Goal: Information Seeking & Learning: Learn about a topic

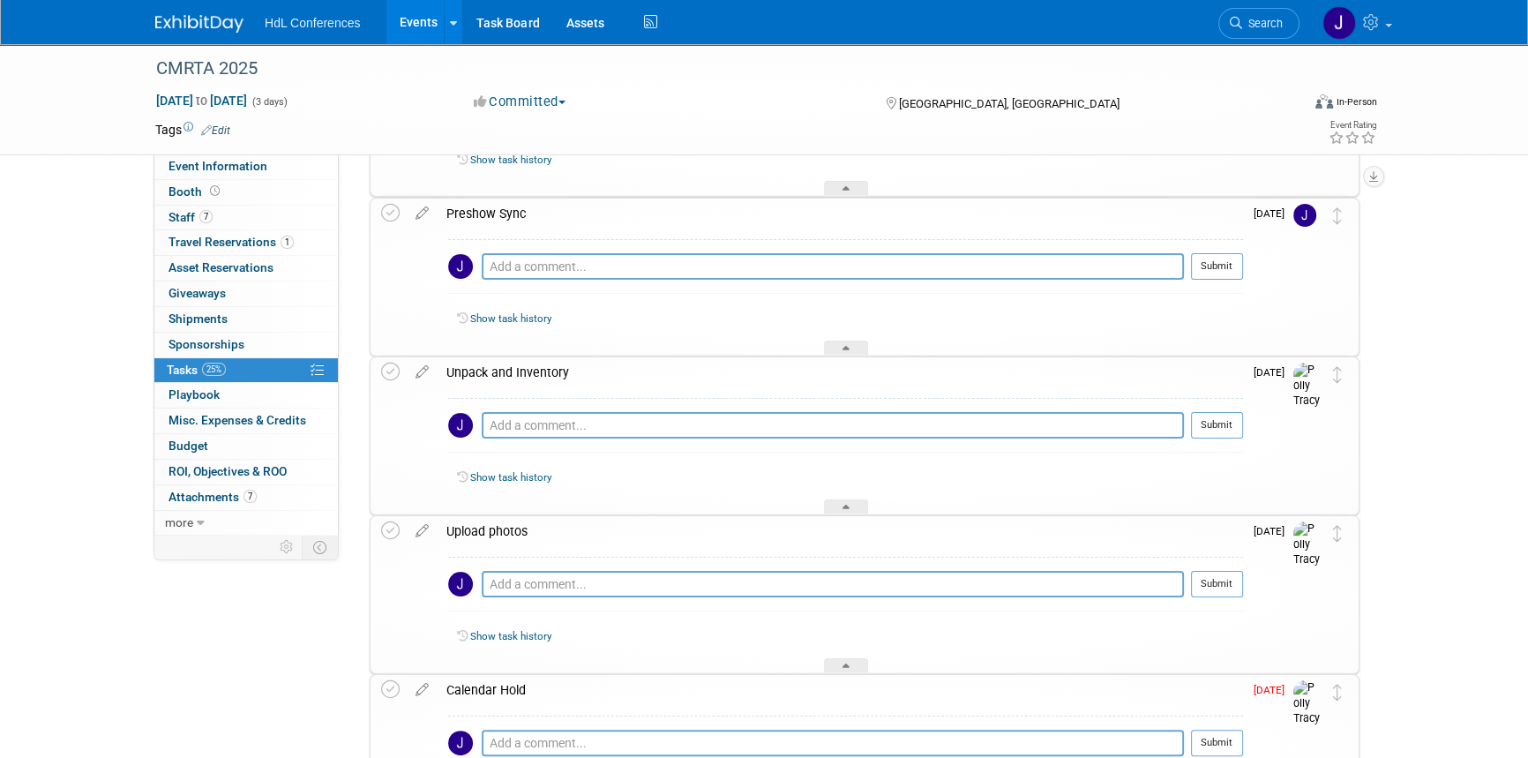
click at [190, 28] on img at bounding box center [199, 24] width 88 height 18
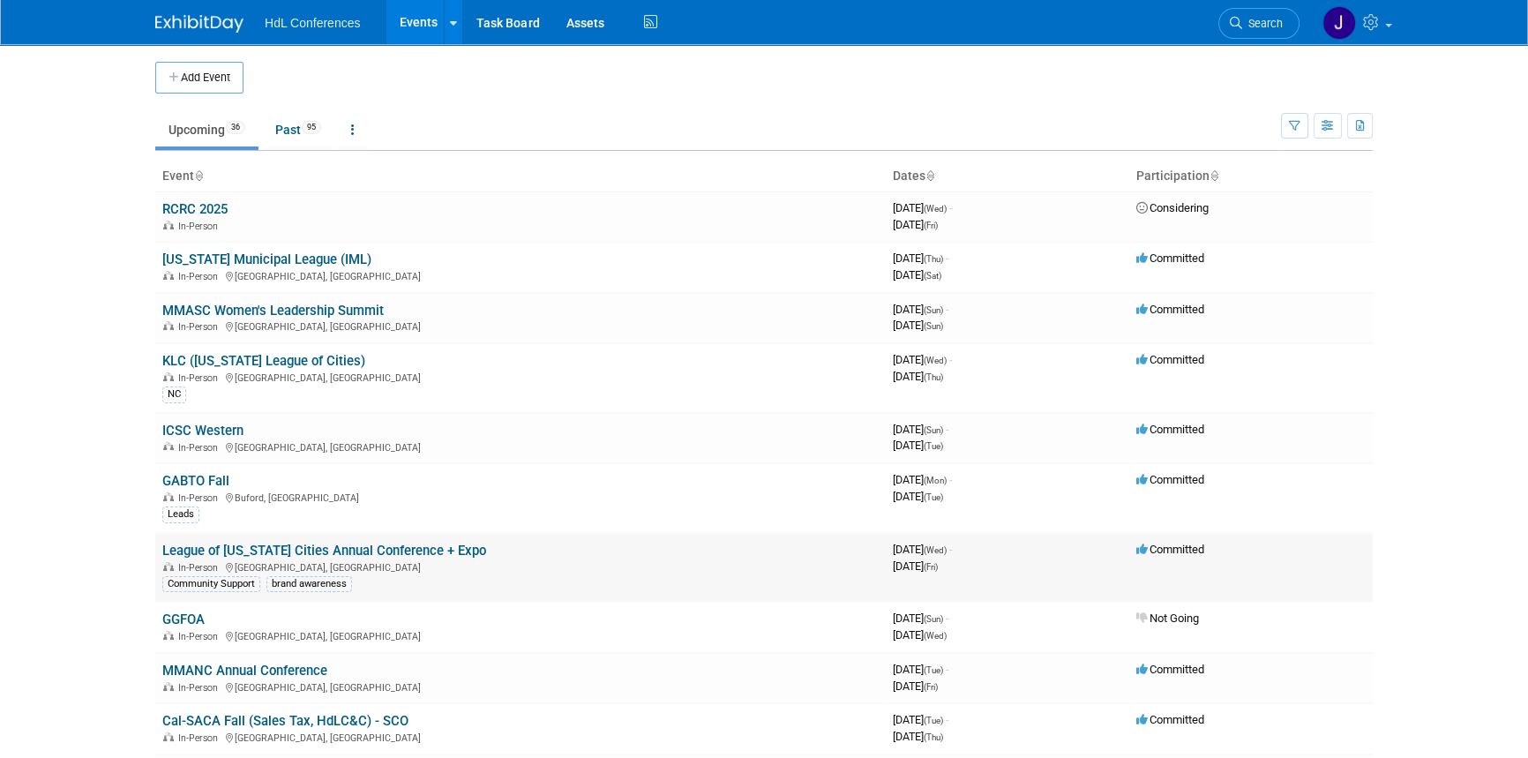
click at [223, 542] on link "League of [US_STATE] Cities Annual Conference + Expo" at bounding box center [324, 550] width 324 height 16
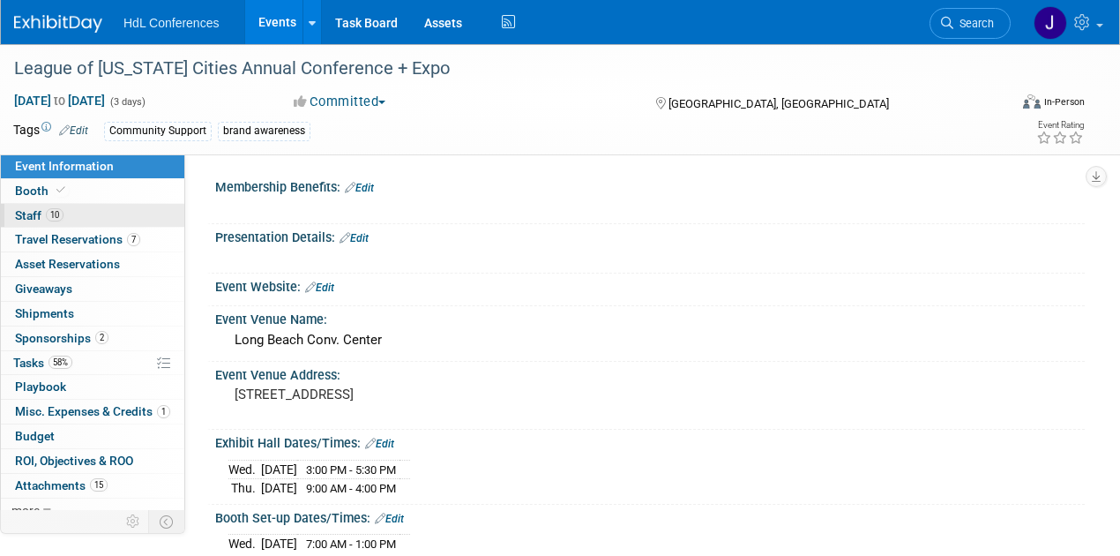
click at [32, 212] on span "Staff 10" at bounding box center [39, 215] width 49 height 14
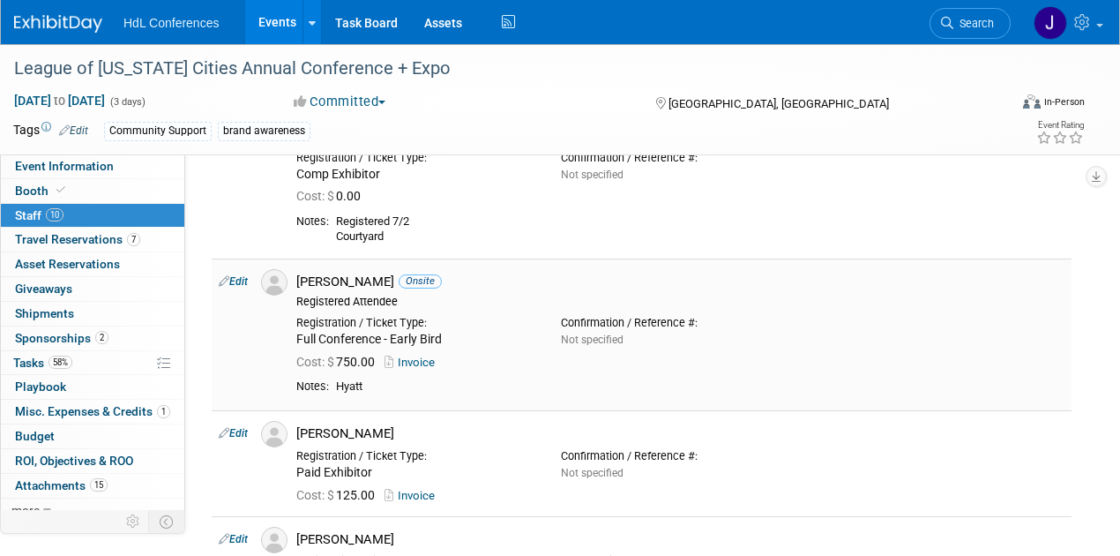
scroll to position [117, 0]
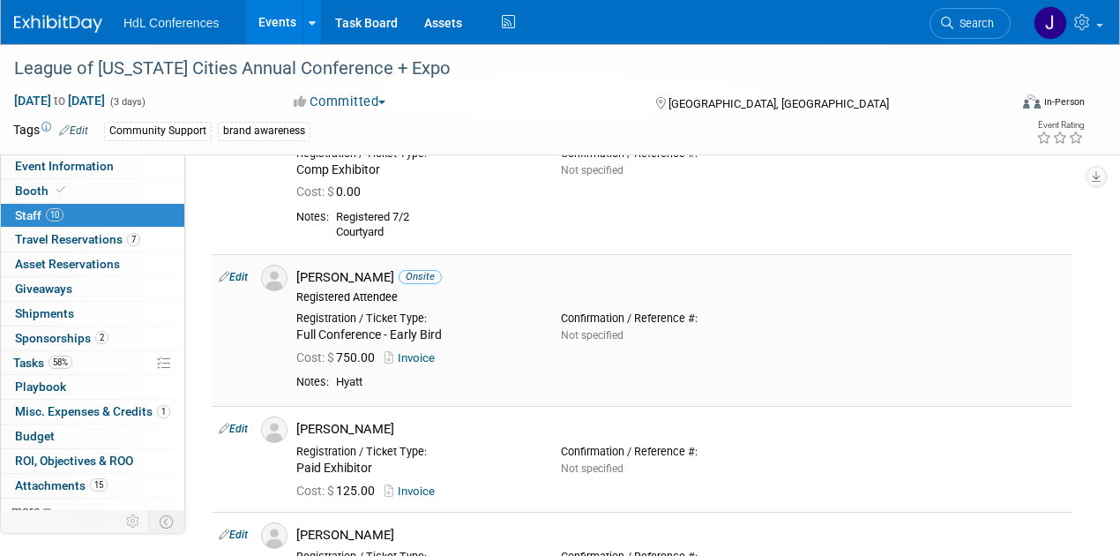
click at [250, 279] on td "Edit" at bounding box center [233, 330] width 42 height 152
click at [235, 276] on link "Edit" at bounding box center [233, 277] width 29 height 12
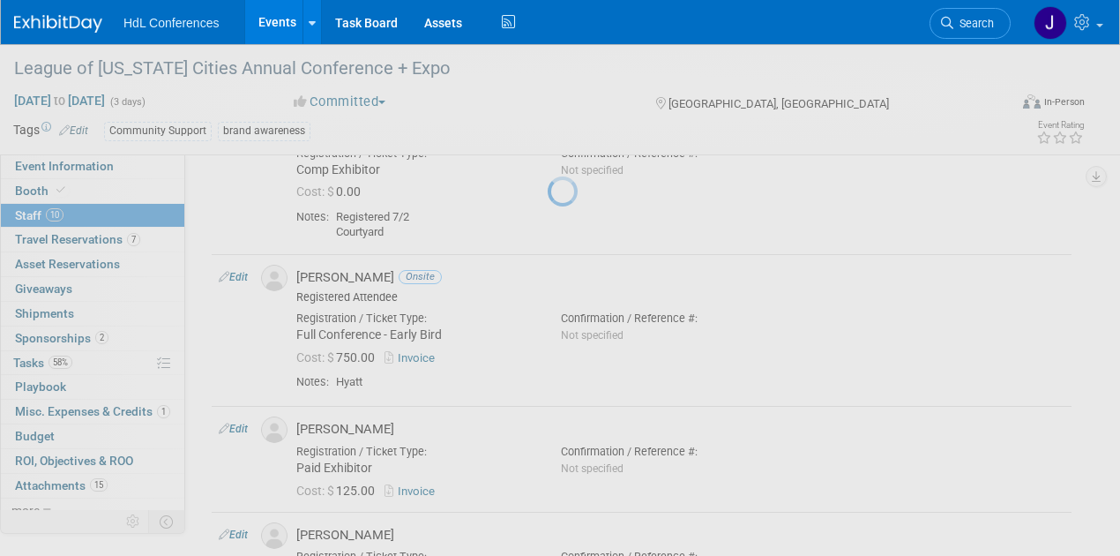
select select "2ef0a8a3-48ff-40ab-9272-e33d2e28c426"
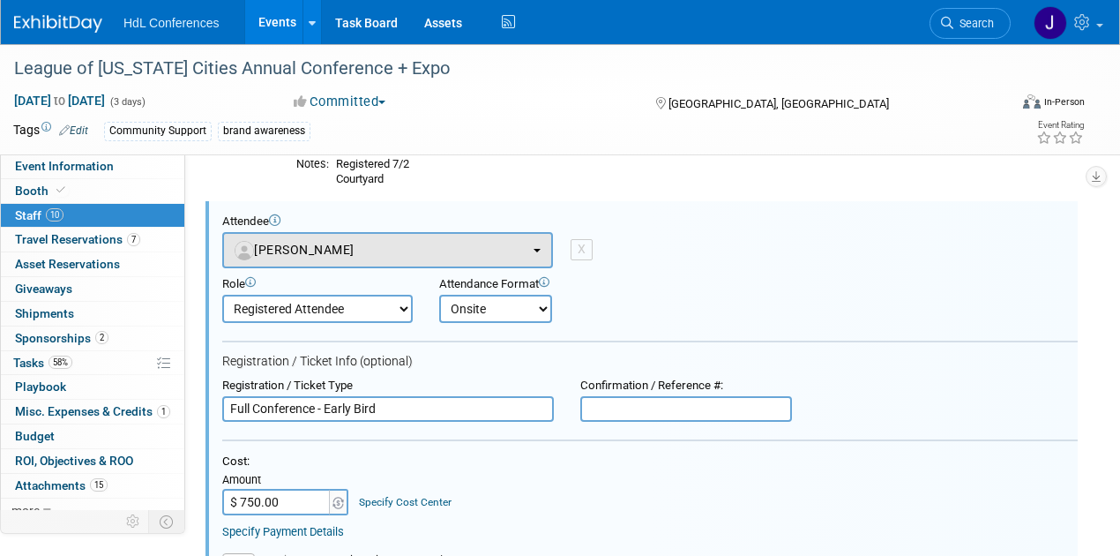
scroll to position [0, 0]
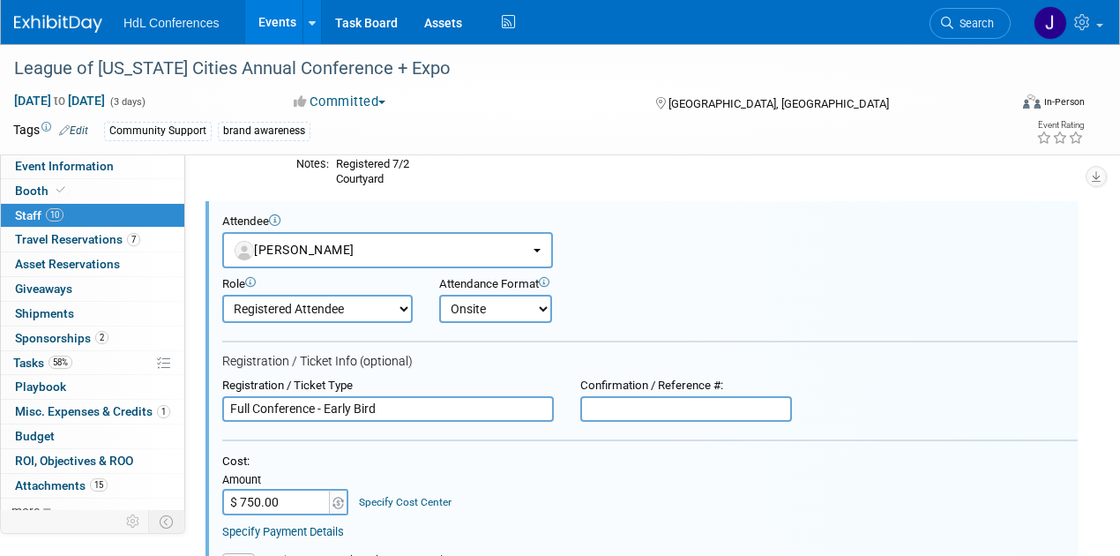
drag, startPoint x: 410, startPoint y: 406, endPoint x: 399, endPoint y: 404, distance: 11.6
click at [399, 404] on input "Full Conference - Early Bird" at bounding box center [388, 409] width 332 height 26
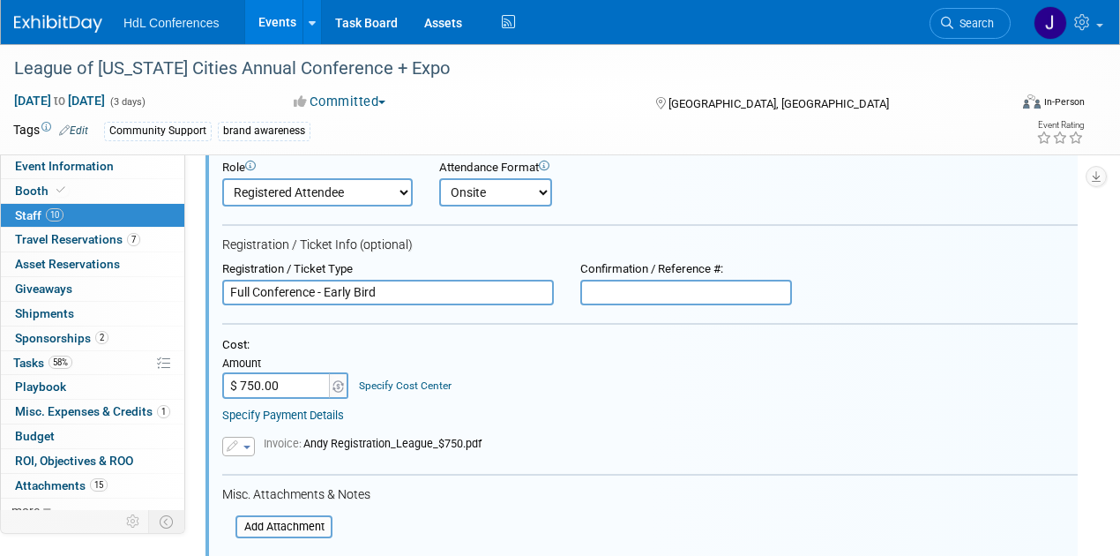
scroll to position [288, 0]
click at [373, 194] on select "Demonstrator Host Planner Presenter Registered Attendee Sales Representative" at bounding box center [317, 191] width 191 height 28
click at [452, 255] on form "Attendee <img src="https://www.exhibitday.com/Images/Unassigned-User-Icon.png" …" at bounding box center [650, 422] width 856 height 651
click at [501, 201] on select "Onsite Remote" at bounding box center [495, 191] width 113 height 28
click at [420, 299] on input "Full Conference - Early Bird" at bounding box center [388, 292] width 332 height 26
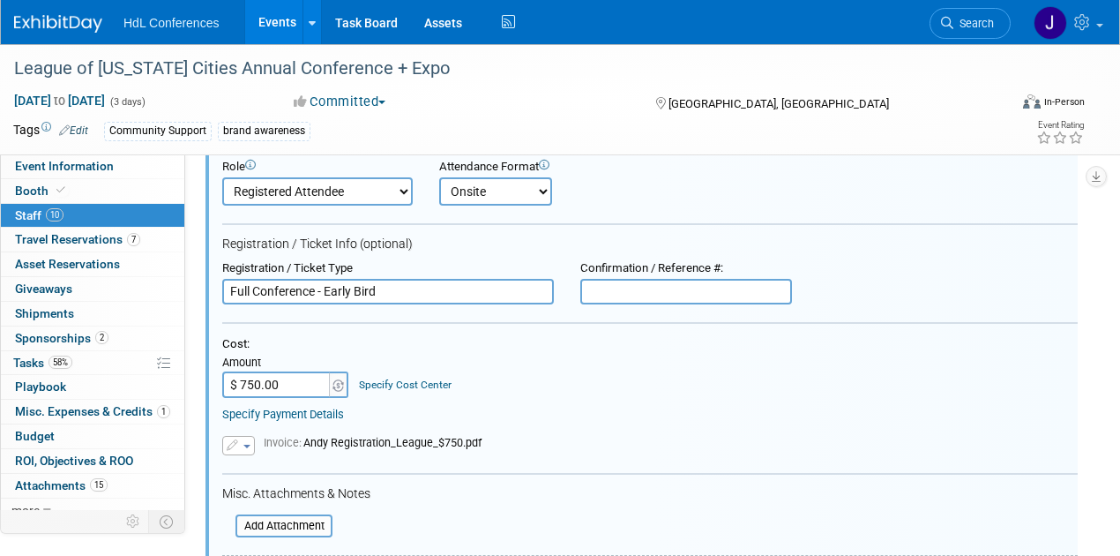
drag, startPoint x: 415, startPoint y: 295, endPoint x: 194, endPoint y: 289, distance: 221.5
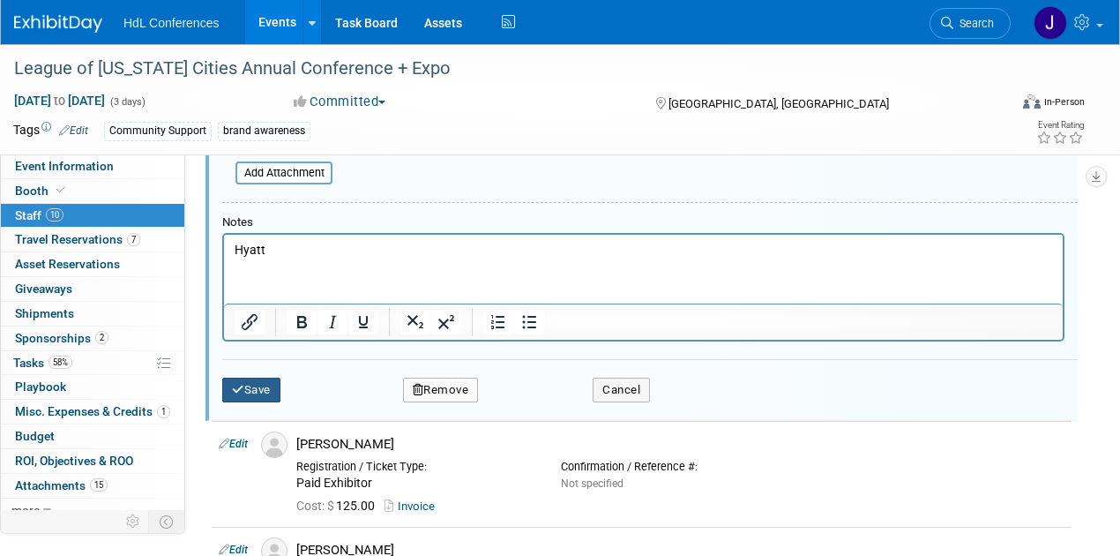
type input "DROPPED"
click at [249, 390] on button "Save" at bounding box center [251, 390] width 58 height 25
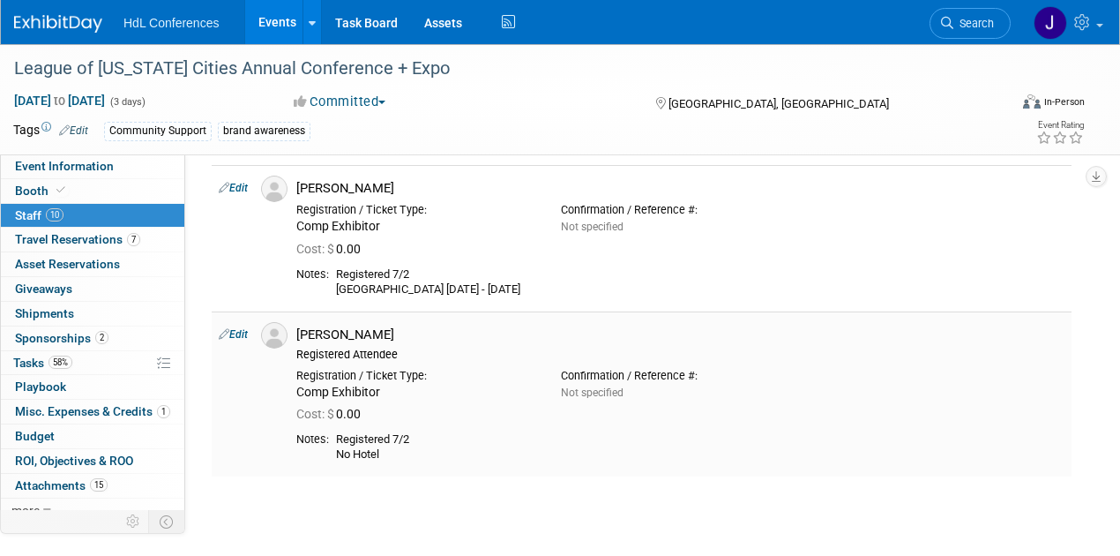
scroll to position [1352, 0]
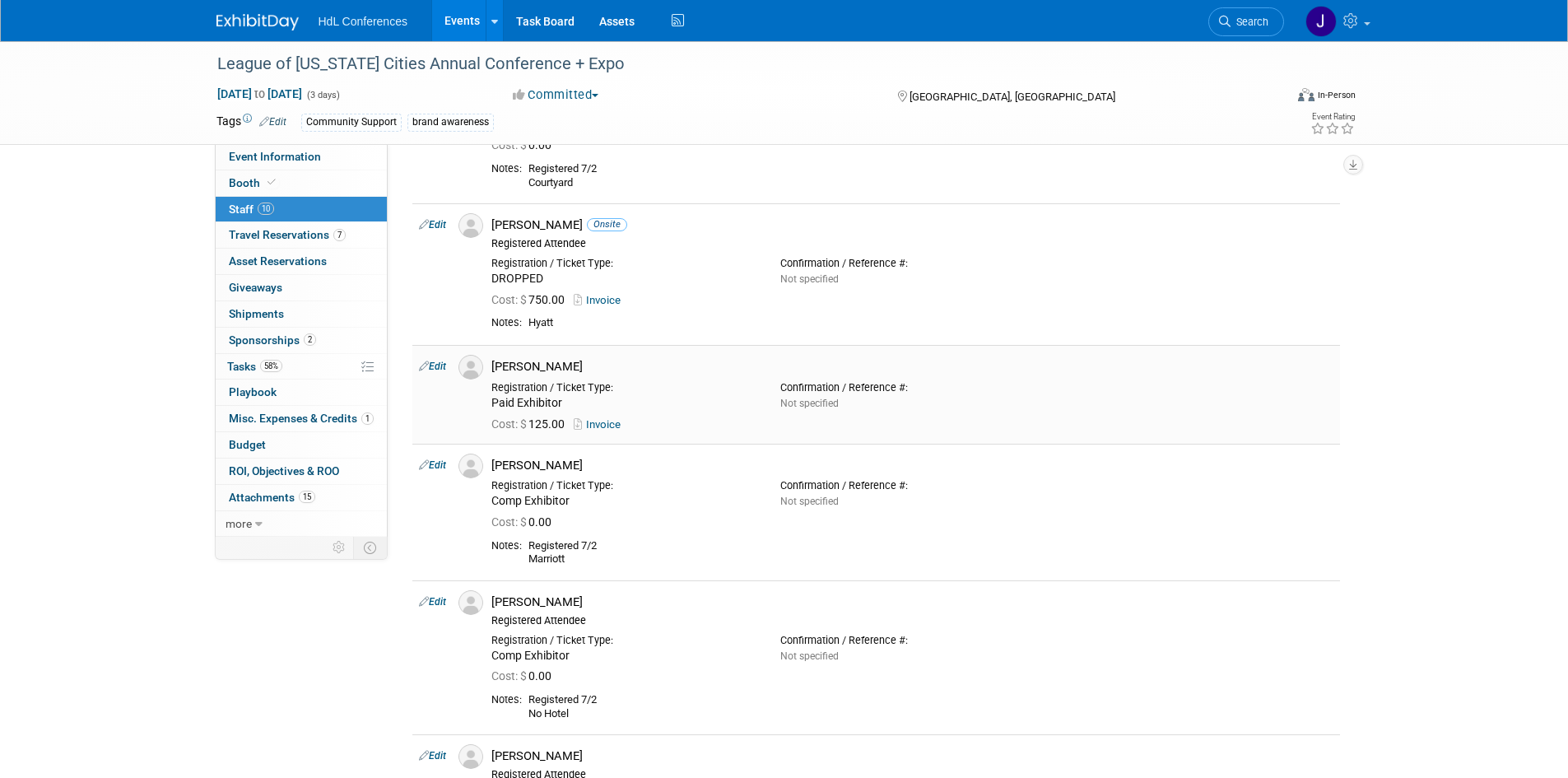
scroll to position [0, 0]
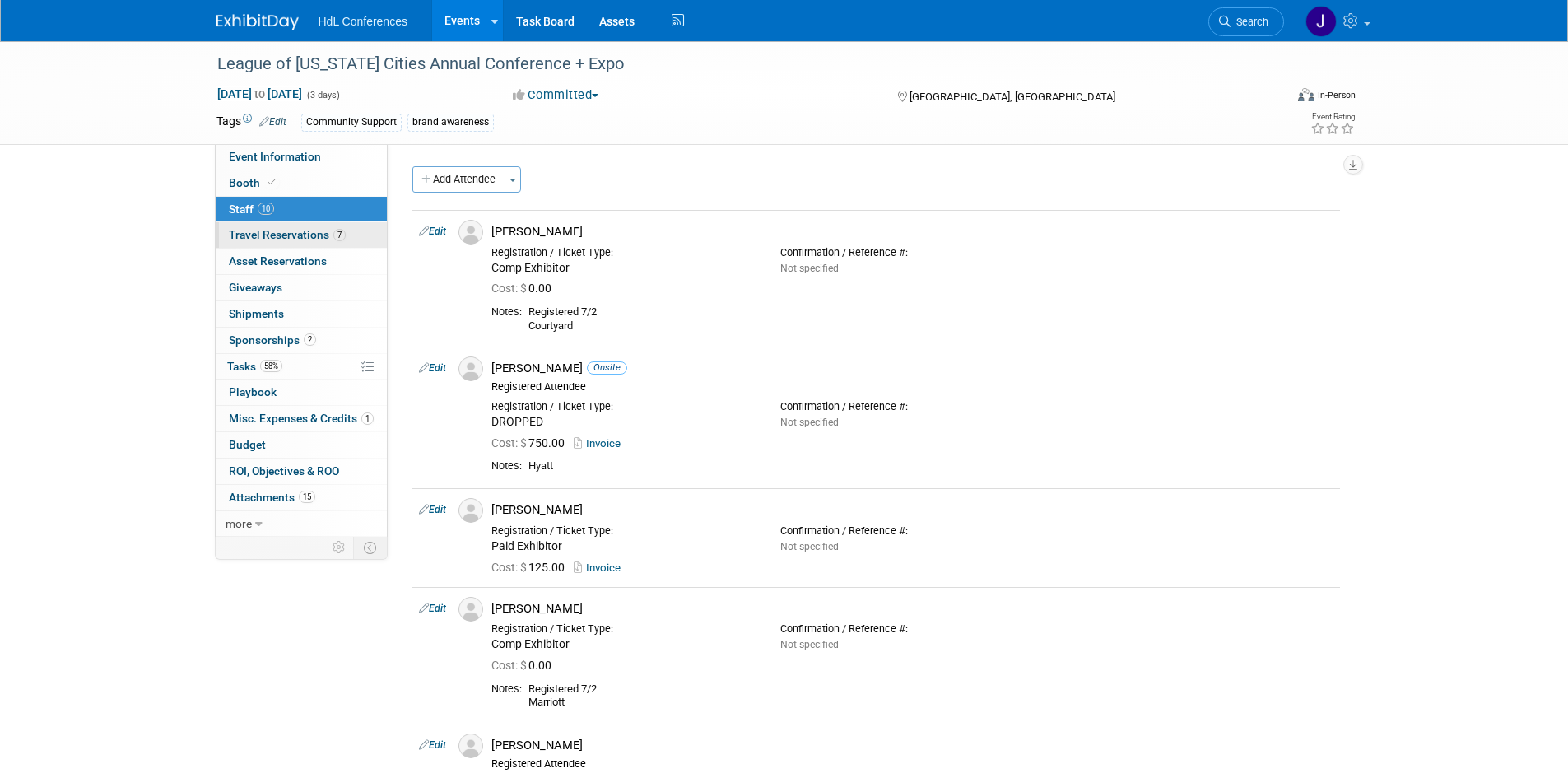
click at [312, 241] on span "Travel Reservations 7" at bounding box center [287, 234] width 117 height 13
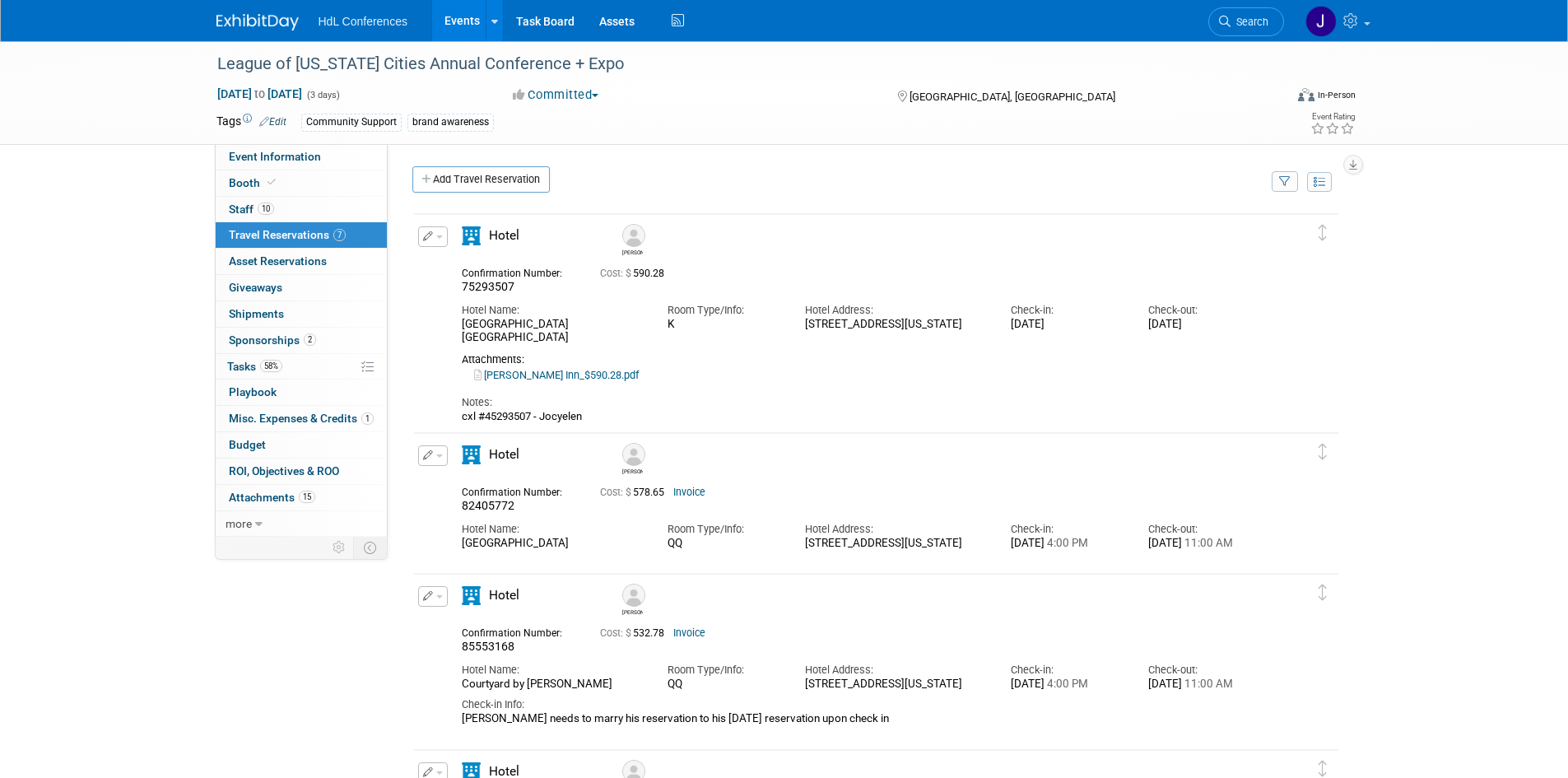
click at [626, 457] on img at bounding box center [634, 454] width 23 height 23
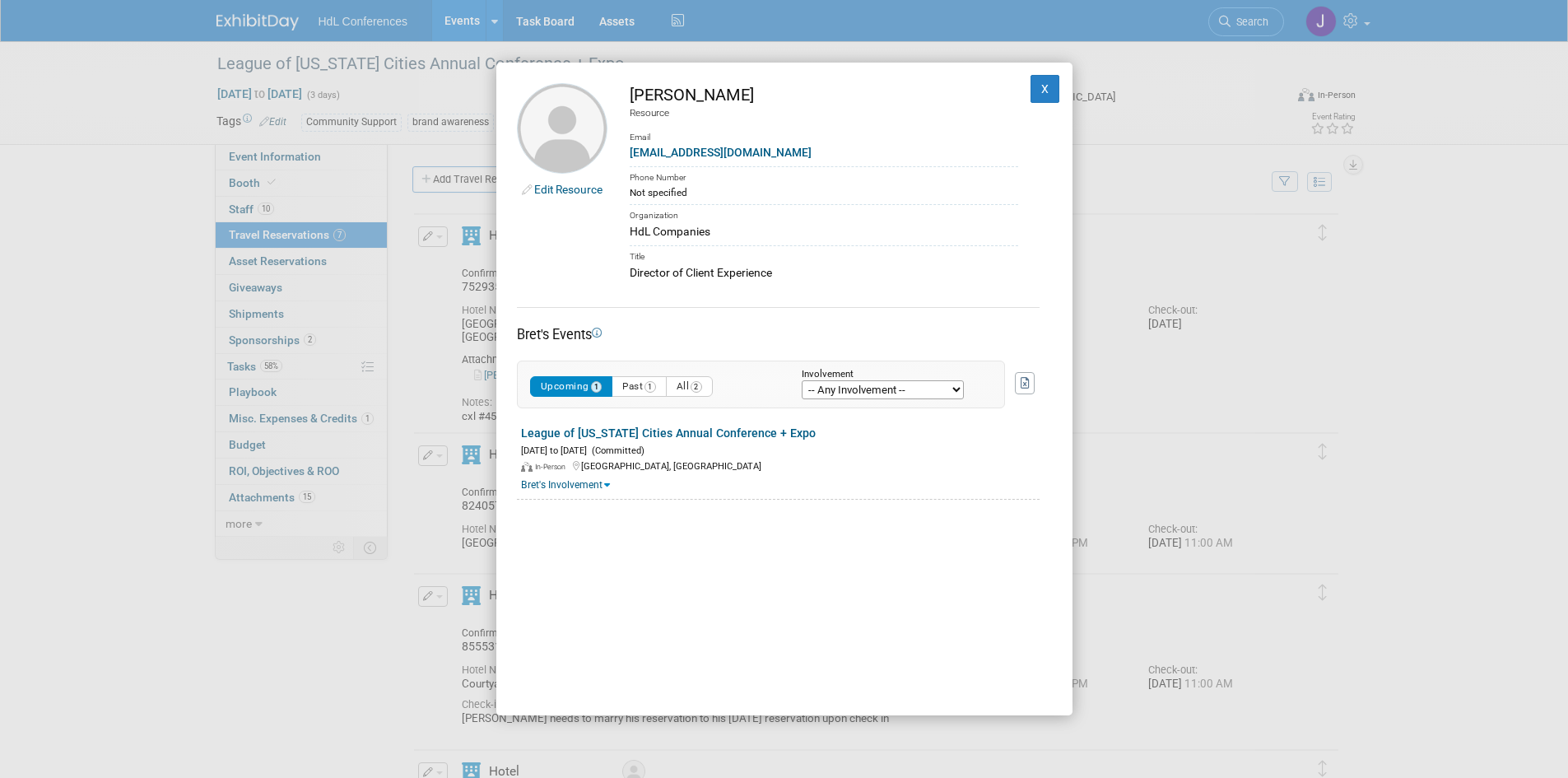
click at [458, 431] on div "Edit Resource Bret Harmon Resource Email bharmon@hdlcompanies.com Phone Number …" at bounding box center [784, 389] width 1568 height 778
click at [1038, 92] on button "X" at bounding box center [1045, 89] width 30 height 28
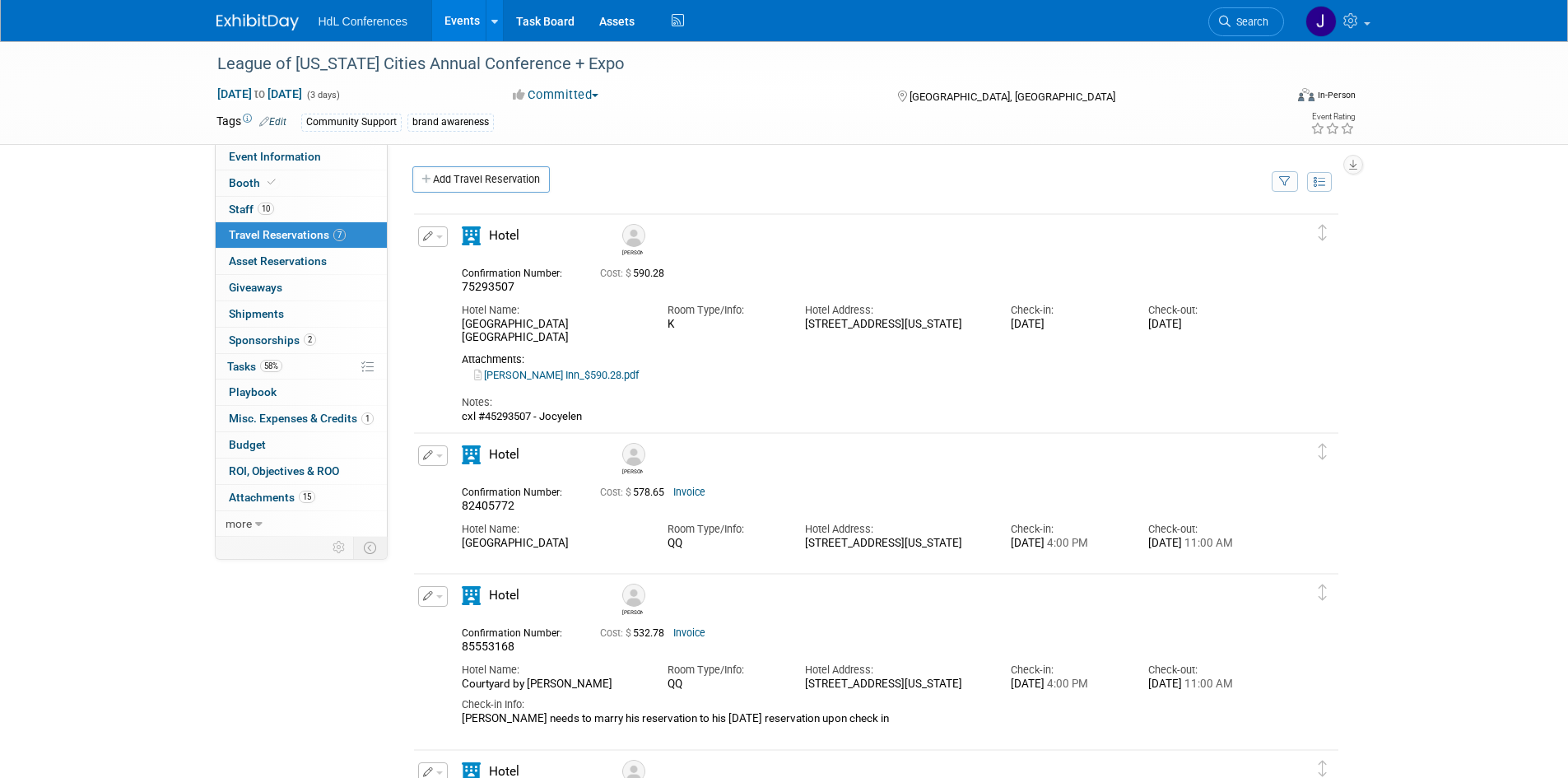
click at [691, 492] on link "Invoice" at bounding box center [690, 492] width 32 height 11
click at [245, 207] on span "Staff 10" at bounding box center [251, 209] width 46 height 13
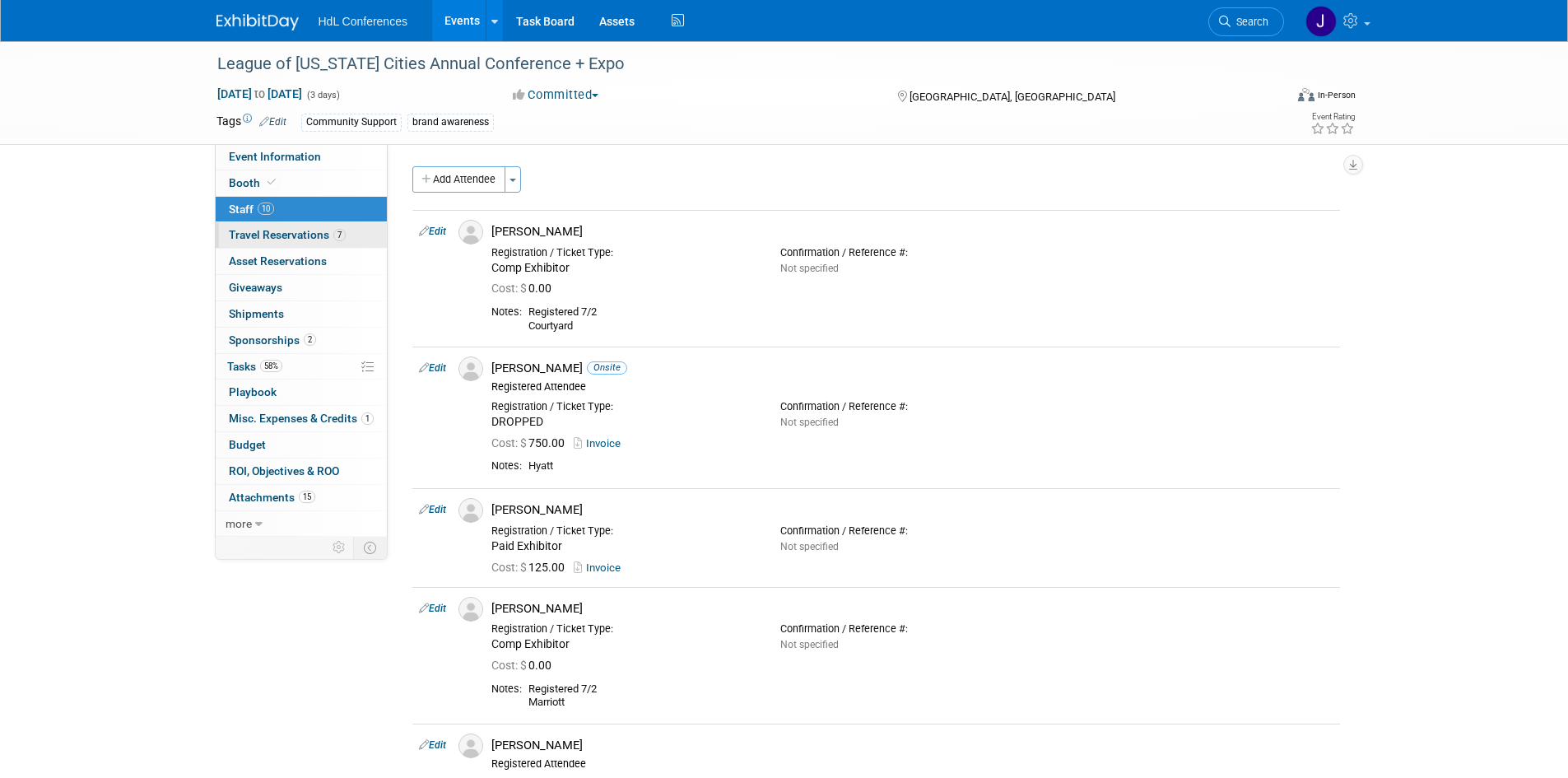
click at [276, 239] on span "Travel Reservations 7" at bounding box center [287, 234] width 117 height 13
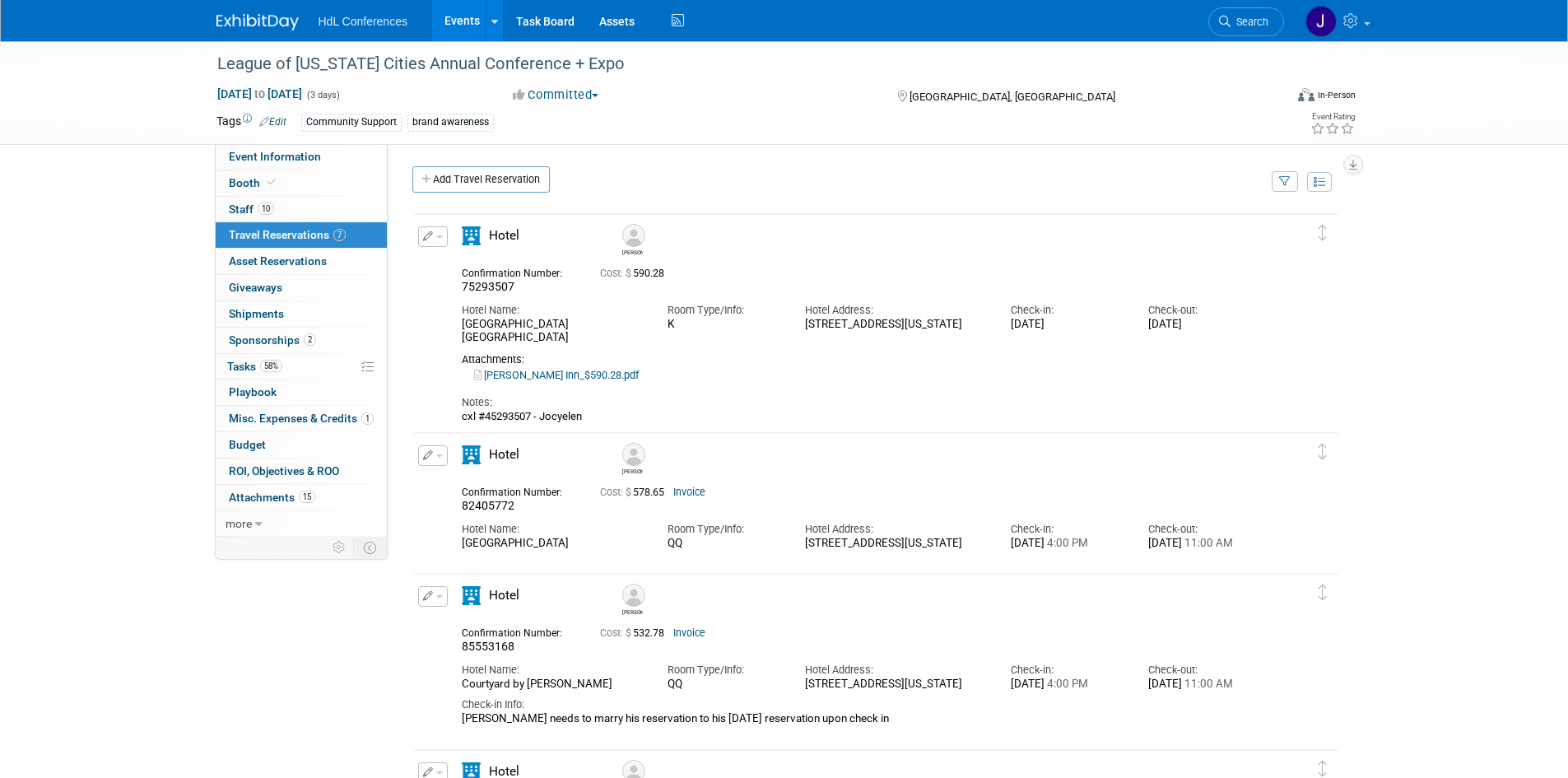
click at [685, 492] on link "Invoice" at bounding box center [690, 492] width 32 height 11
click at [247, 176] on span "Booth" at bounding box center [254, 183] width 50 height 13
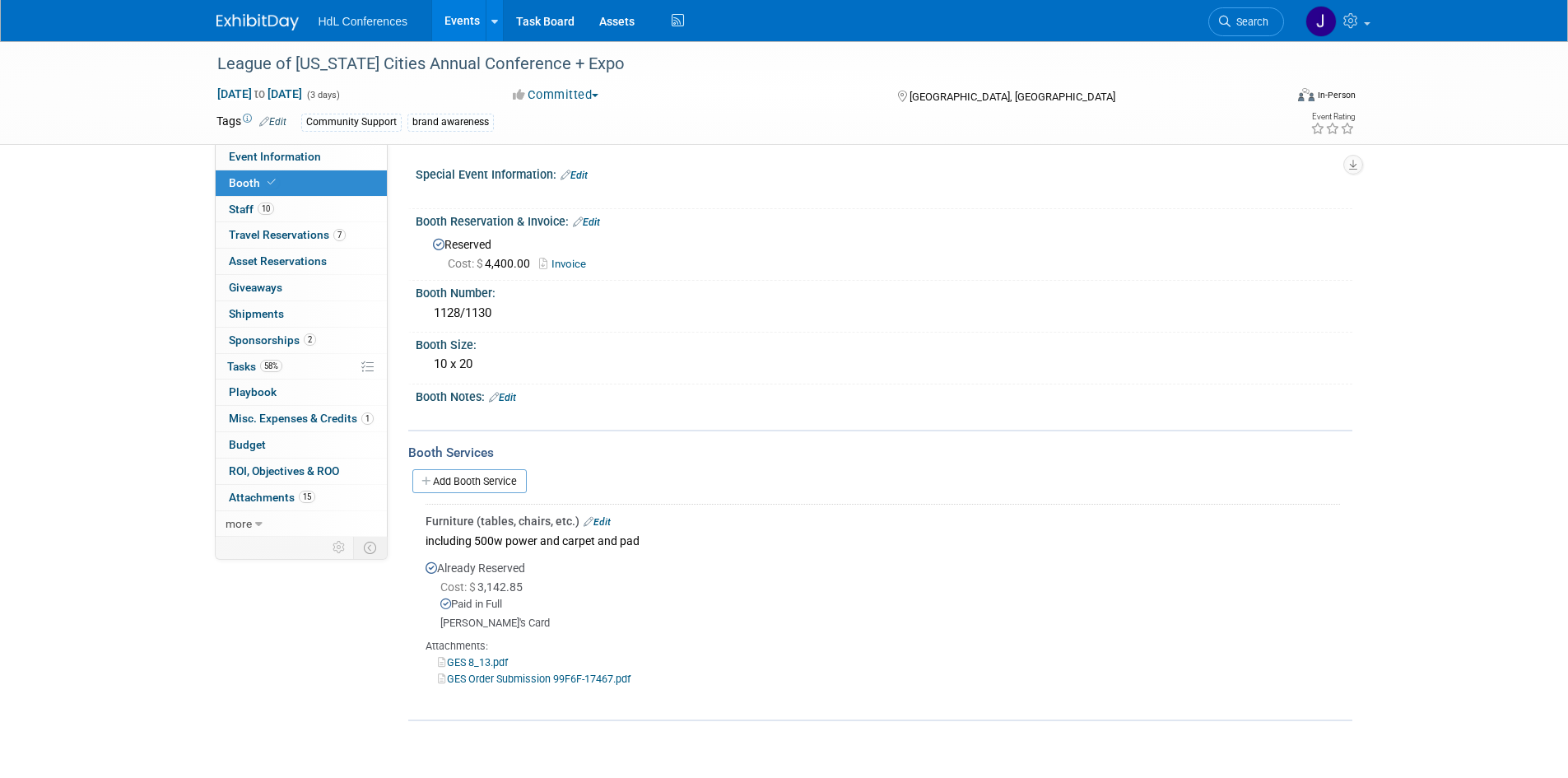
click at [568, 260] on link "Invoice" at bounding box center [567, 263] width 55 height 12
click at [299, 155] on span "Event Information" at bounding box center [274, 157] width 92 height 13
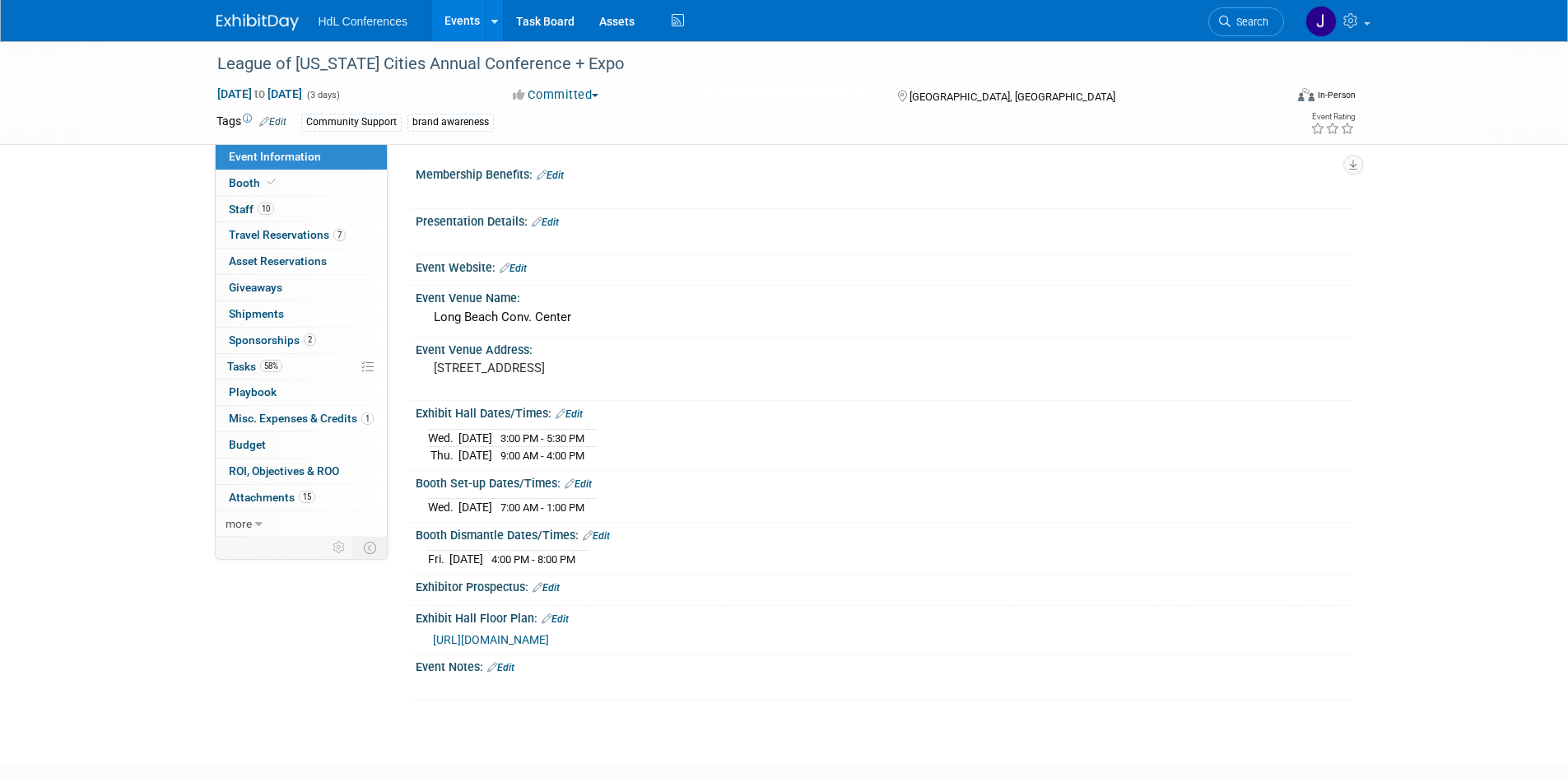
click at [549, 632] on span "https://2025expo.mapyourshow.com/8_0/exhview/index.cfm" at bounding box center [491, 639] width 116 height 13
click at [358, 192] on link "Booth" at bounding box center [301, 183] width 171 height 25
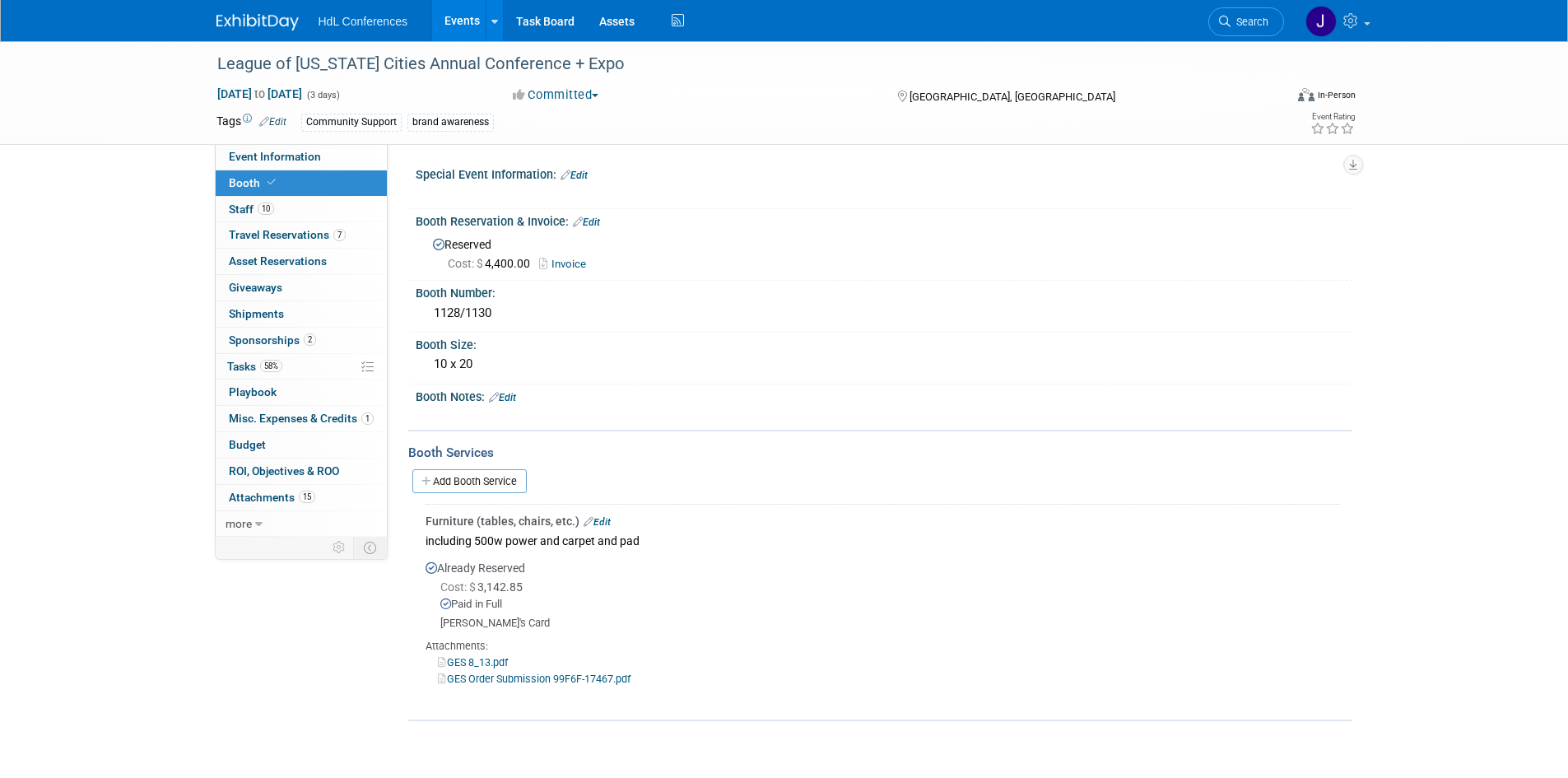
click at [493, 660] on link "GES 8_13.pdf" at bounding box center [472, 661] width 70 height 12
click at [513, 680] on link "GES Order Submission 99F6F-17467.pdf" at bounding box center [534, 678] width 192 height 12
click at [255, 148] on link "Event Information" at bounding box center [301, 156] width 171 height 25
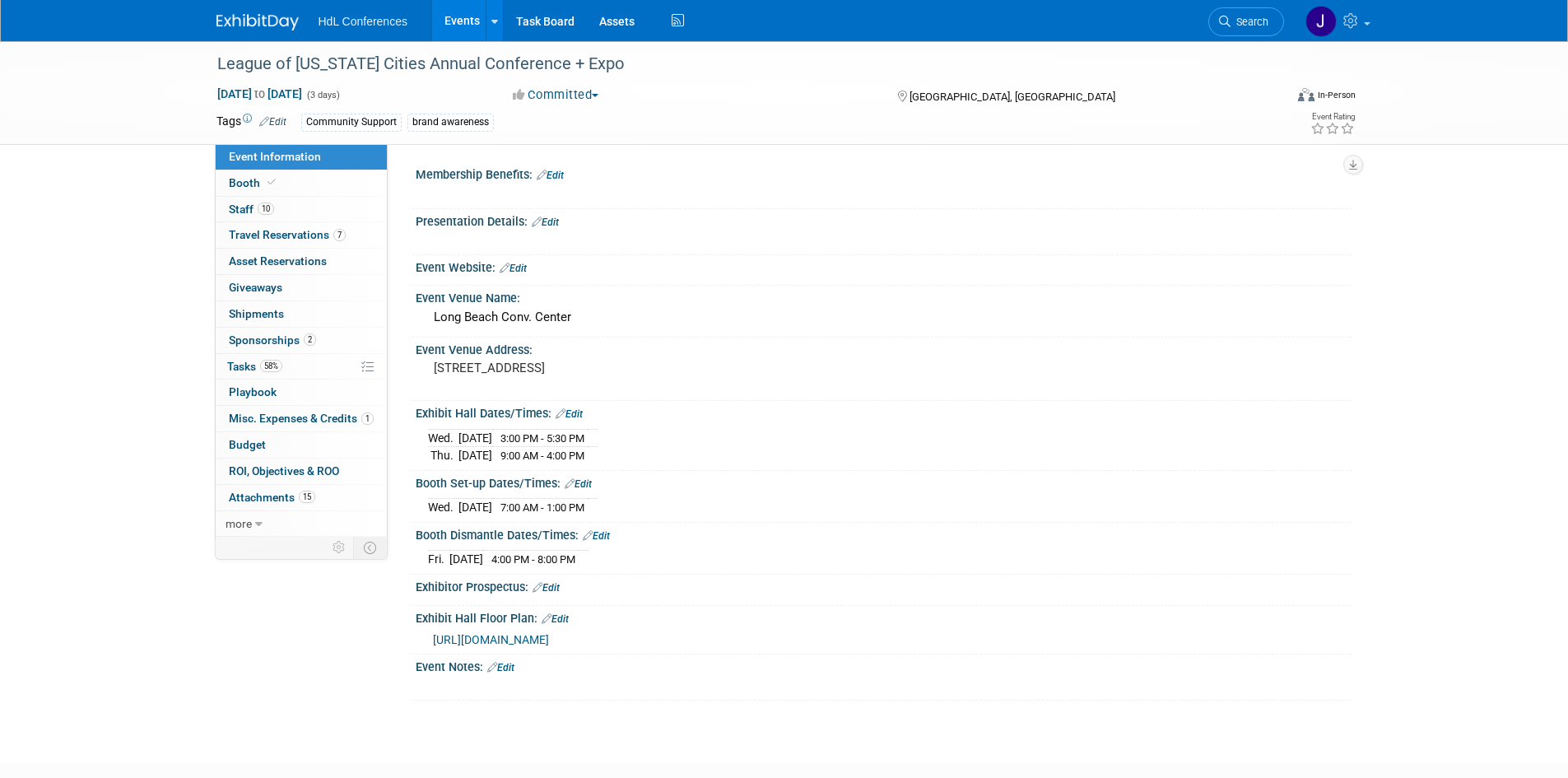
drag, startPoint x: 609, startPoint y: 450, endPoint x: 425, endPoint y: 437, distance: 184.5
click at [425, 437] on div "Wed. Oct 8, 2025 3:00 PM - 5:30 PM Thu. Oct 9, 2025 9:00 AM - 4:00 PM" at bounding box center [884, 443] width 937 height 46
copy div "Wed. Oct 8, 2025 3:00 PM - 5:30 PM Thu. Oct 9, 2025 9:00 AM - 4:00 PM"
click at [271, 340] on span "Sponsorships 2" at bounding box center [272, 340] width 87 height 13
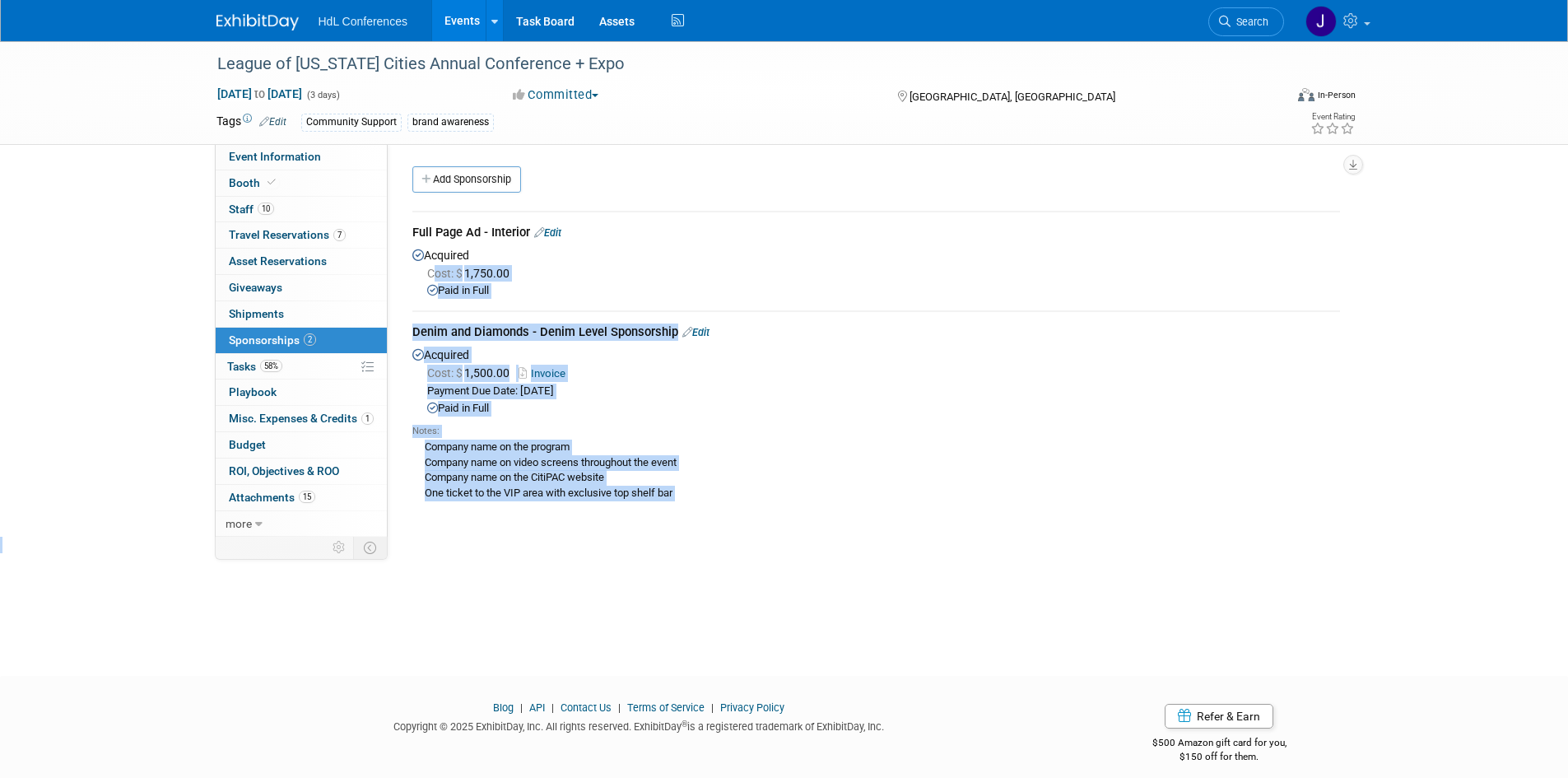
drag, startPoint x: 597, startPoint y: 605, endPoint x: 437, endPoint y: 299, distance: 345.3
click at [436, 294] on div "League of California Cities Annual Conference + Expo Oct 8, 2025 to Oct 10, 202…" at bounding box center [784, 343] width 1568 height 604
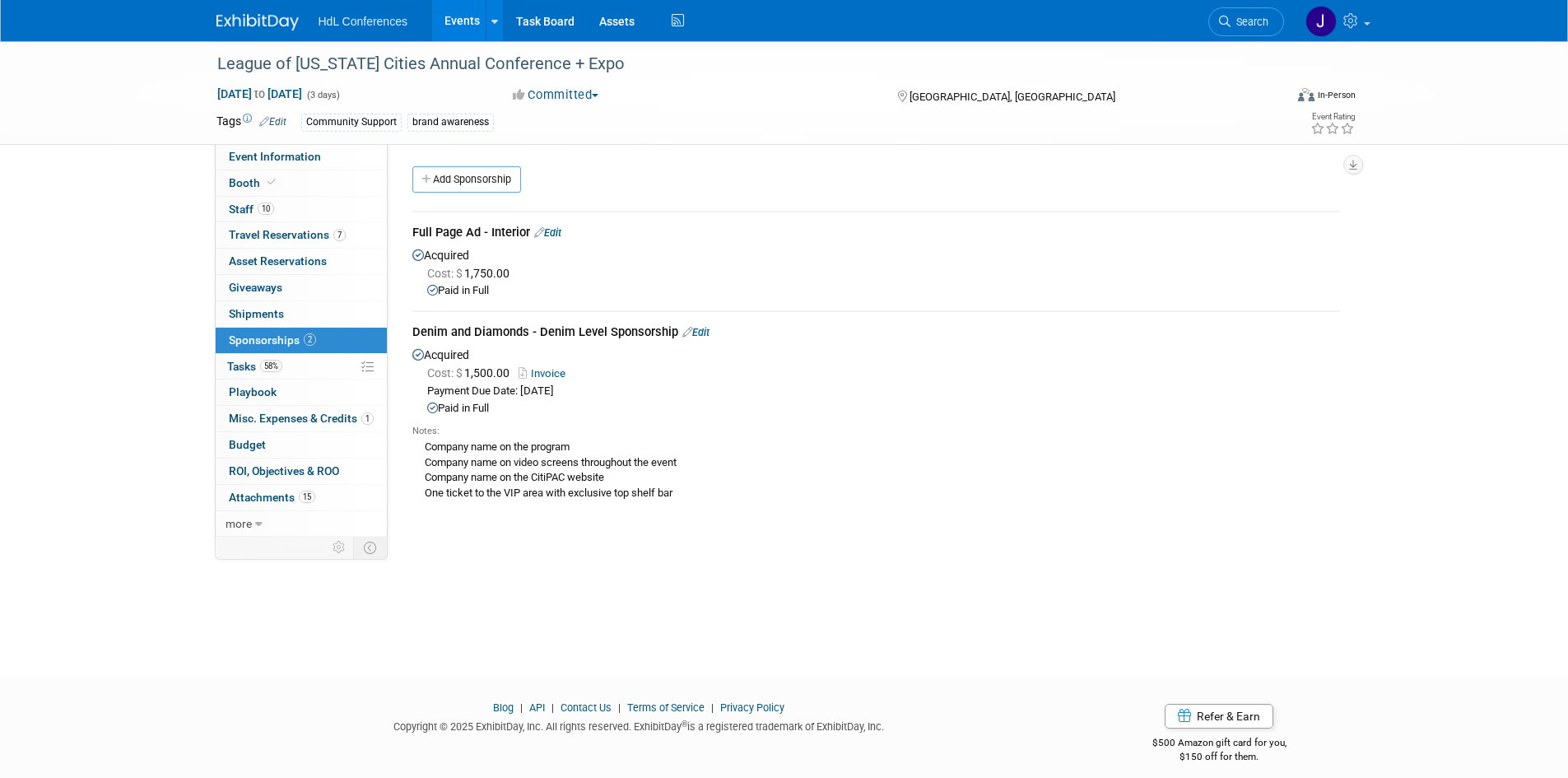
click at [538, 533] on div "Membership Benefits: Edit X Edit X Edit Edit Edit" at bounding box center [870, 340] width 965 height 393
drag, startPoint x: 557, startPoint y: 582, endPoint x: 431, endPoint y: 406, distance: 216.5
click at [431, 406] on div "League of California Cities Annual Conference + Expo Oct 8, 2025 to Oct 10, 202…" at bounding box center [784, 343] width 1568 height 604
click at [545, 533] on div "Membership Benefits: Edit X Edit X Edit Edit Edit" at bounding box center [870, 340] width 965 height 393
drag, startPoint x: 678, startPoint y: 491, endPoint x: 425, endPoint y: 449, distance: 256.5
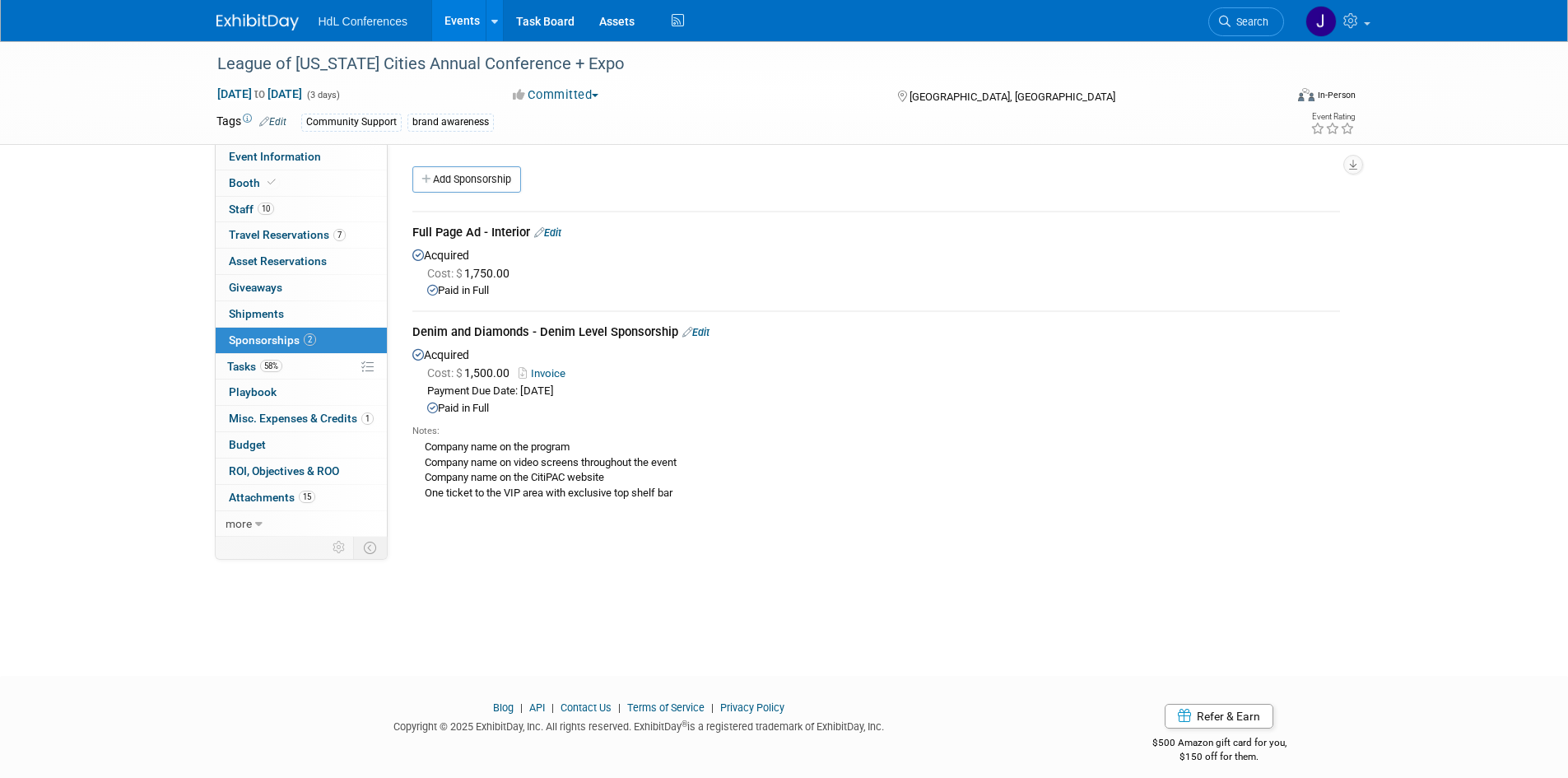
click at [425, 449] on div "Company name on the program Company name on video screens throughout the event …" at bounding box center [876, 468] width 928 height 63
copy div "Company name on the program Company name on video screens throughout the event …"
click at [310, 482] on link "0 ROI, Objectives & ROO 0" at bounding box center [301, 470] width 171 height 25
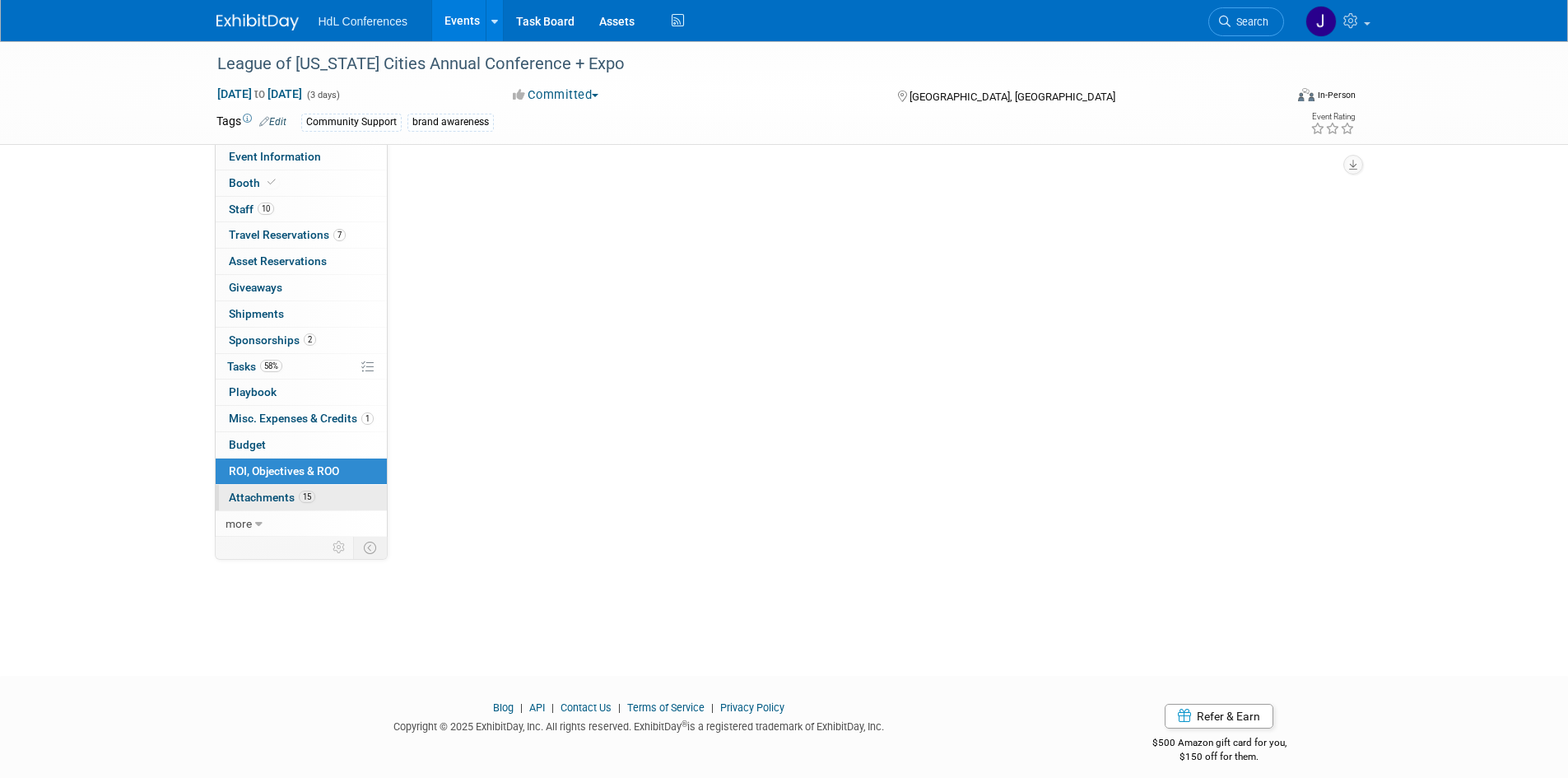
click at [315, 496] on link "15 Attachments 15" at bounding box center [301, 497] width 171 height 25
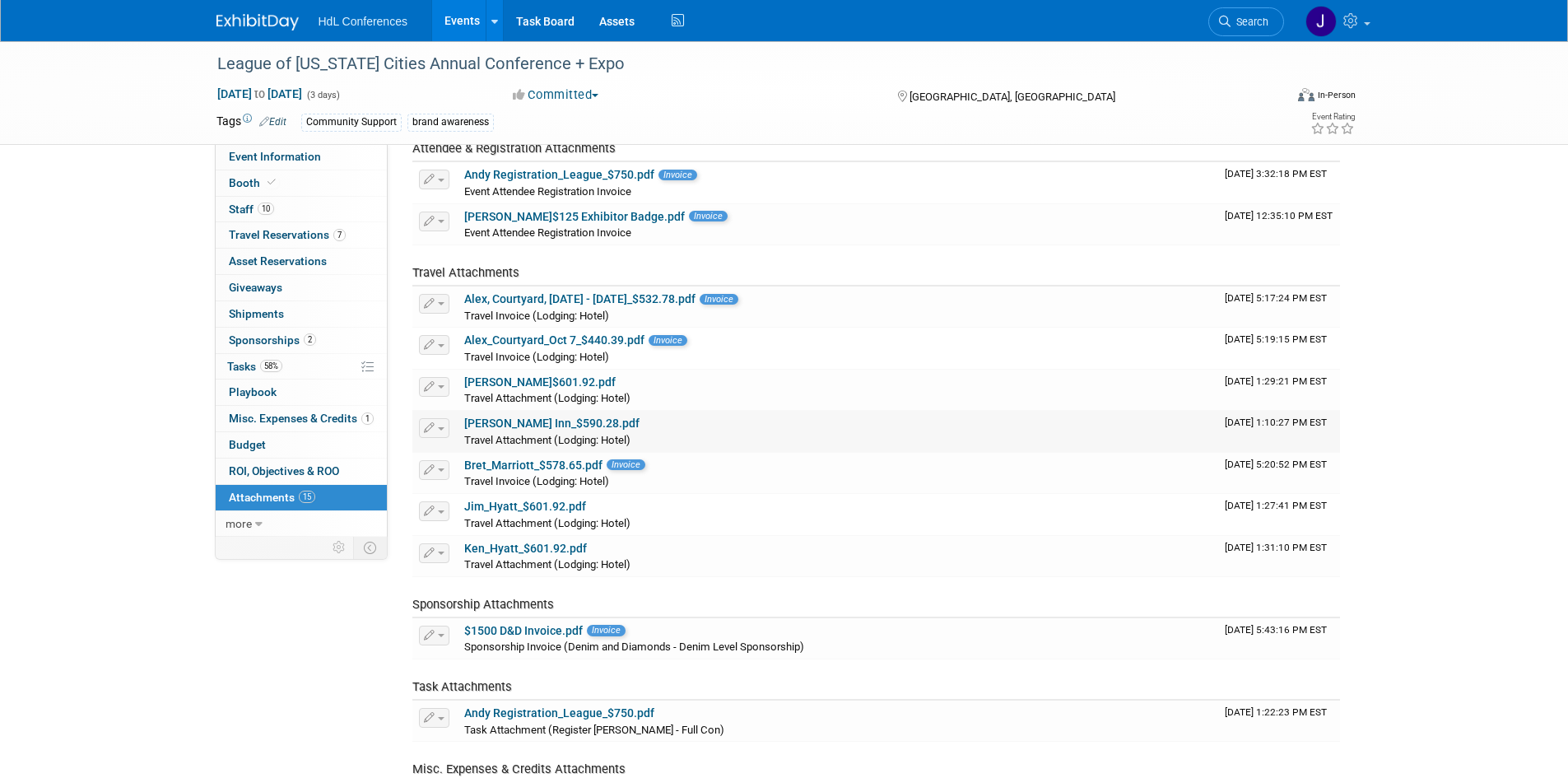
scroll to position [411, 0]
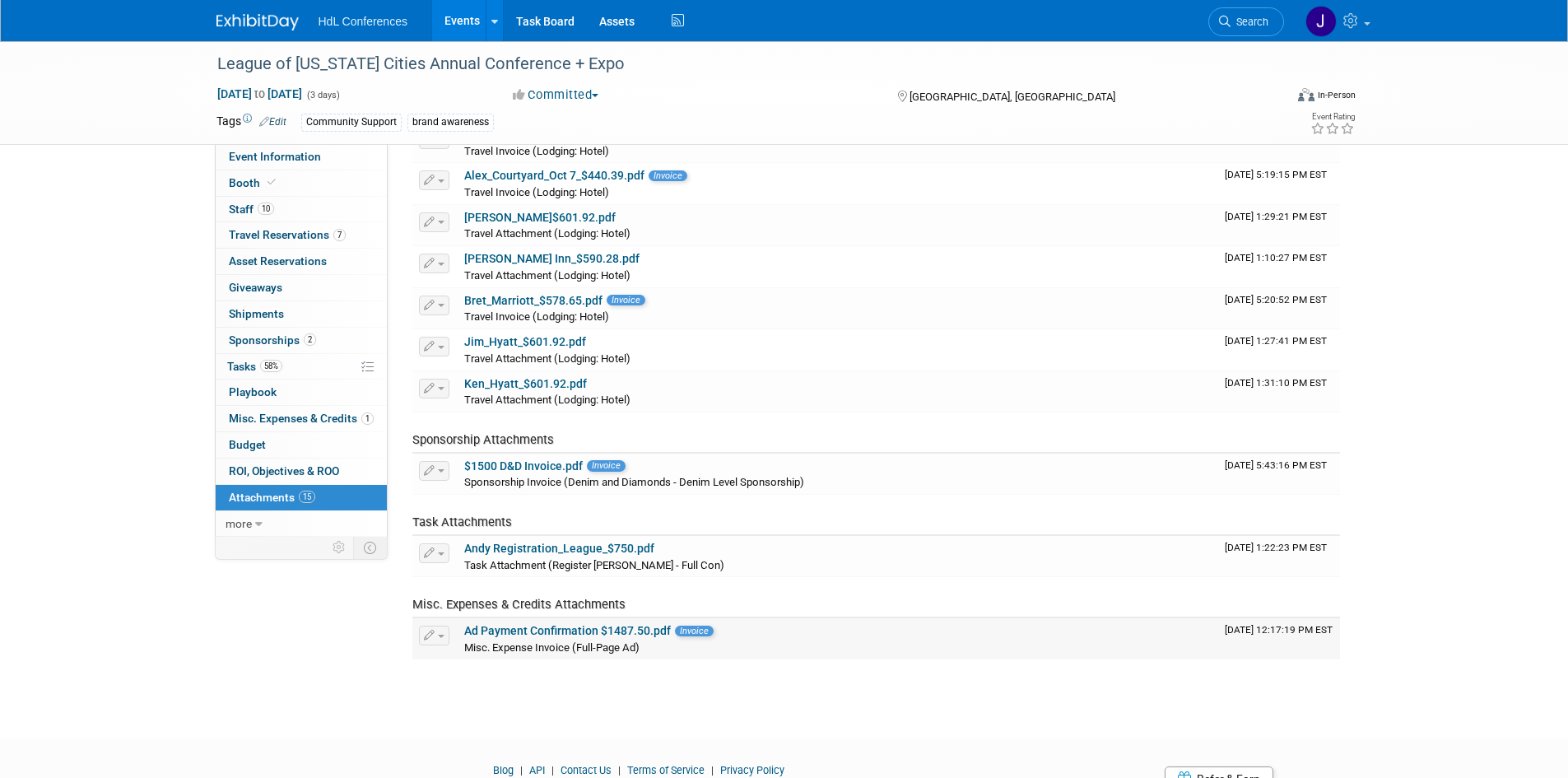
click at [643, 634] on link "Ad Payment Confirmation $1487.50.pdf" at bounding box center [567, 631] width 206 height 13
click at [293, 161] on span "Event Information" at bounding box center [274, 157] width 92 height 13
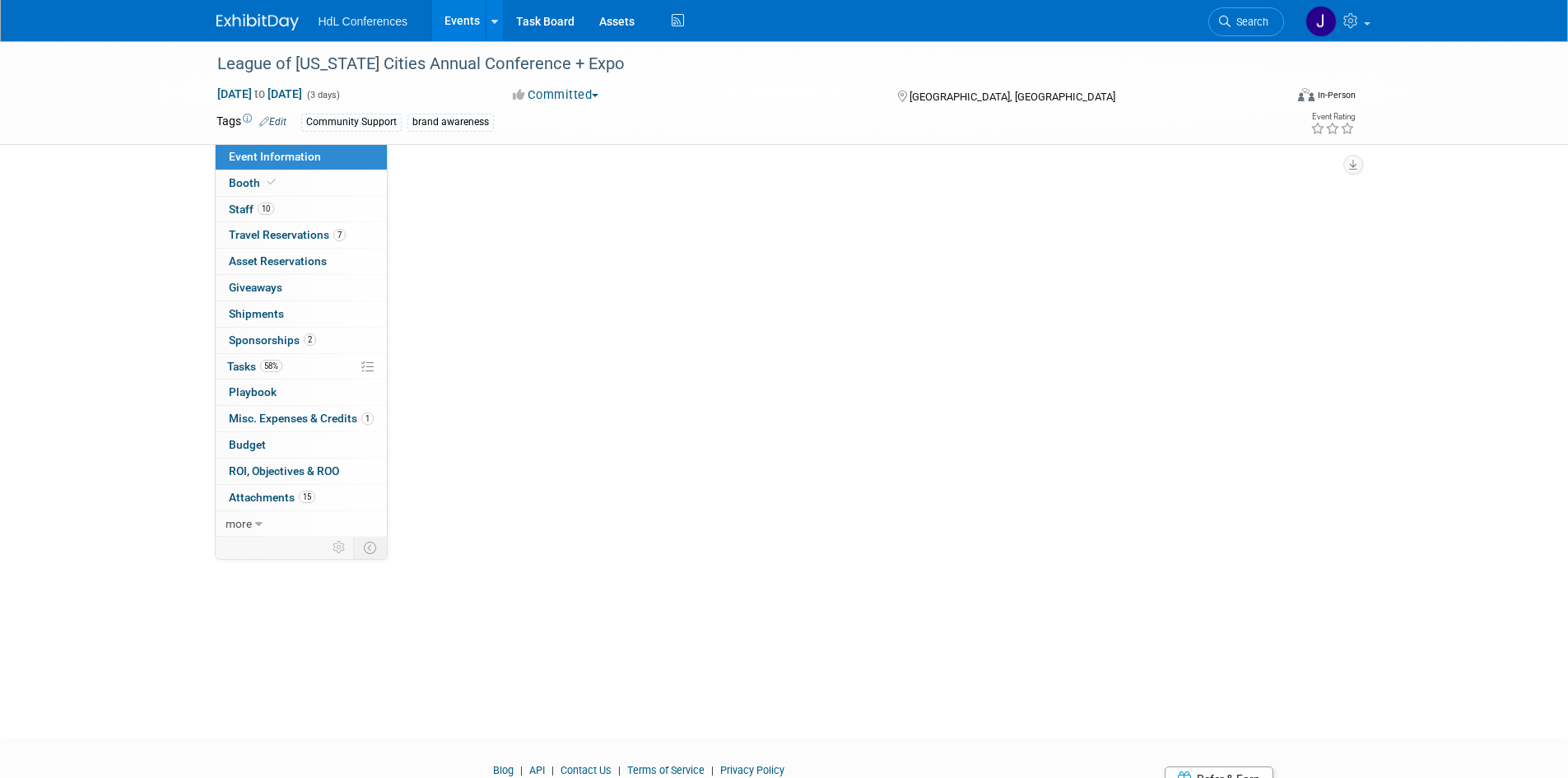
scroll to position [0, 0]
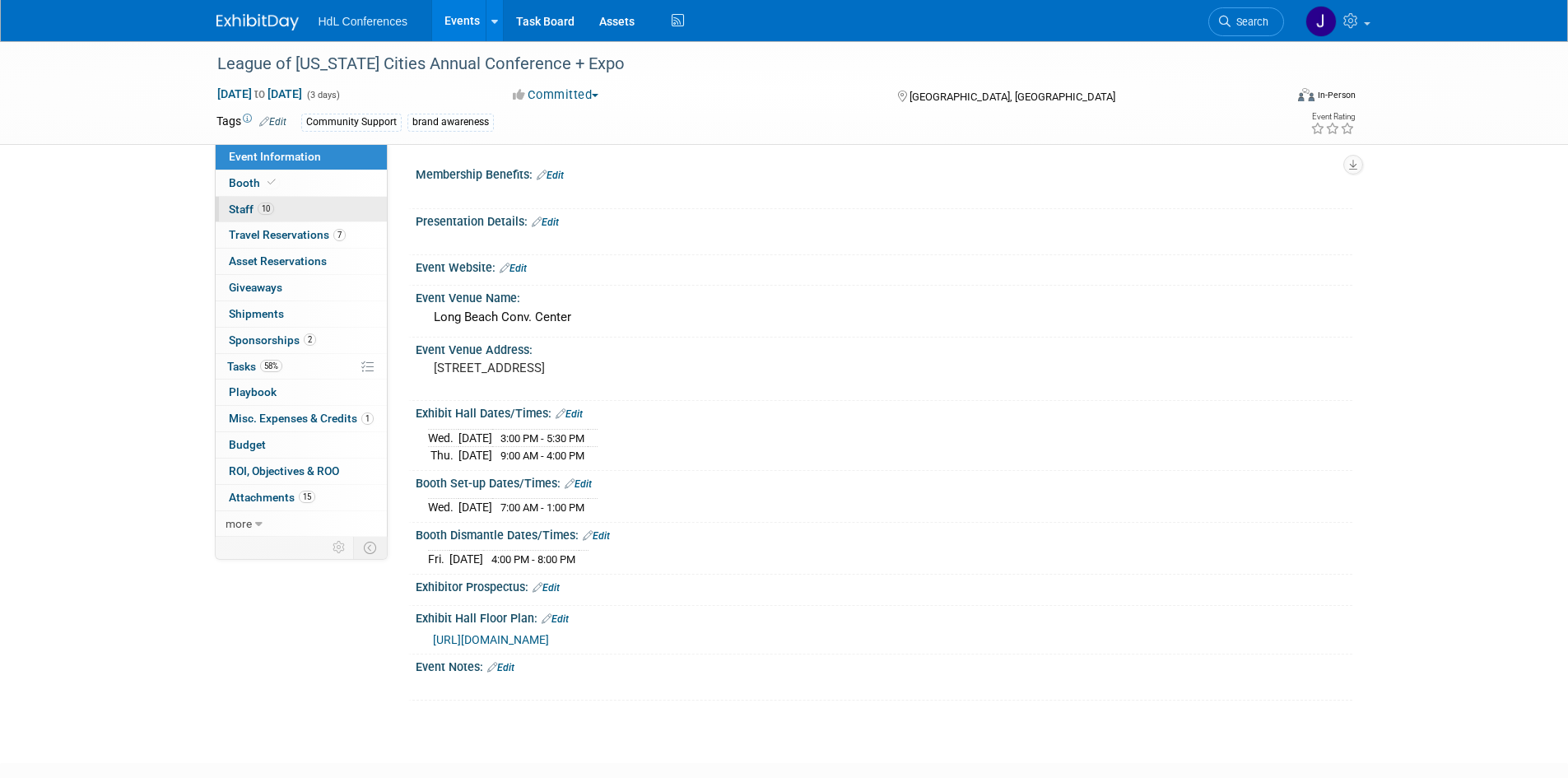
click at [295, 208] on link "10 Staff 10" at bounding box center [301, 209] width 171 height 25
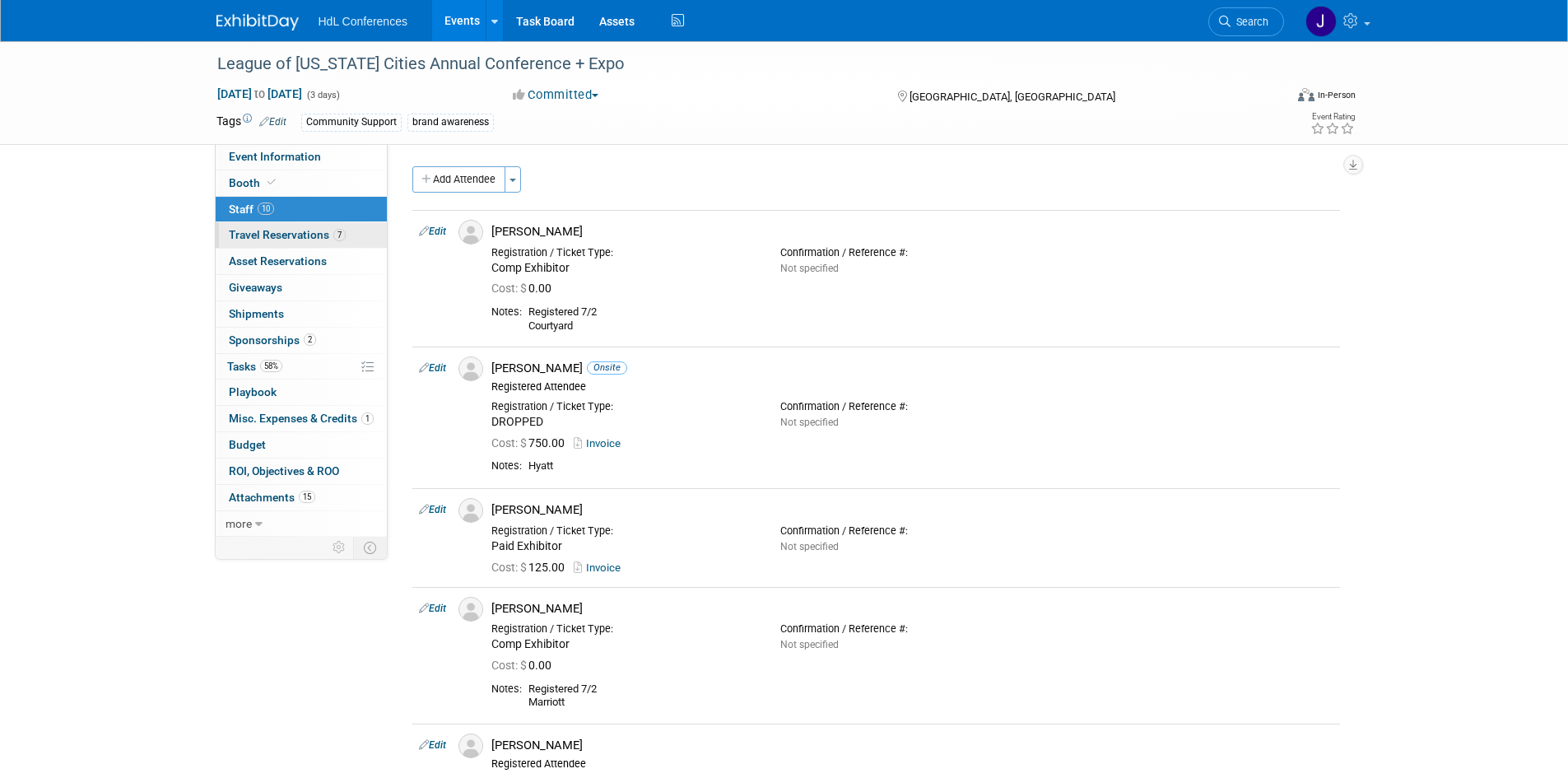
click at [275, 237] on span "Travel Reservations 7" at bounding box center [287, 234] width 117 height 13
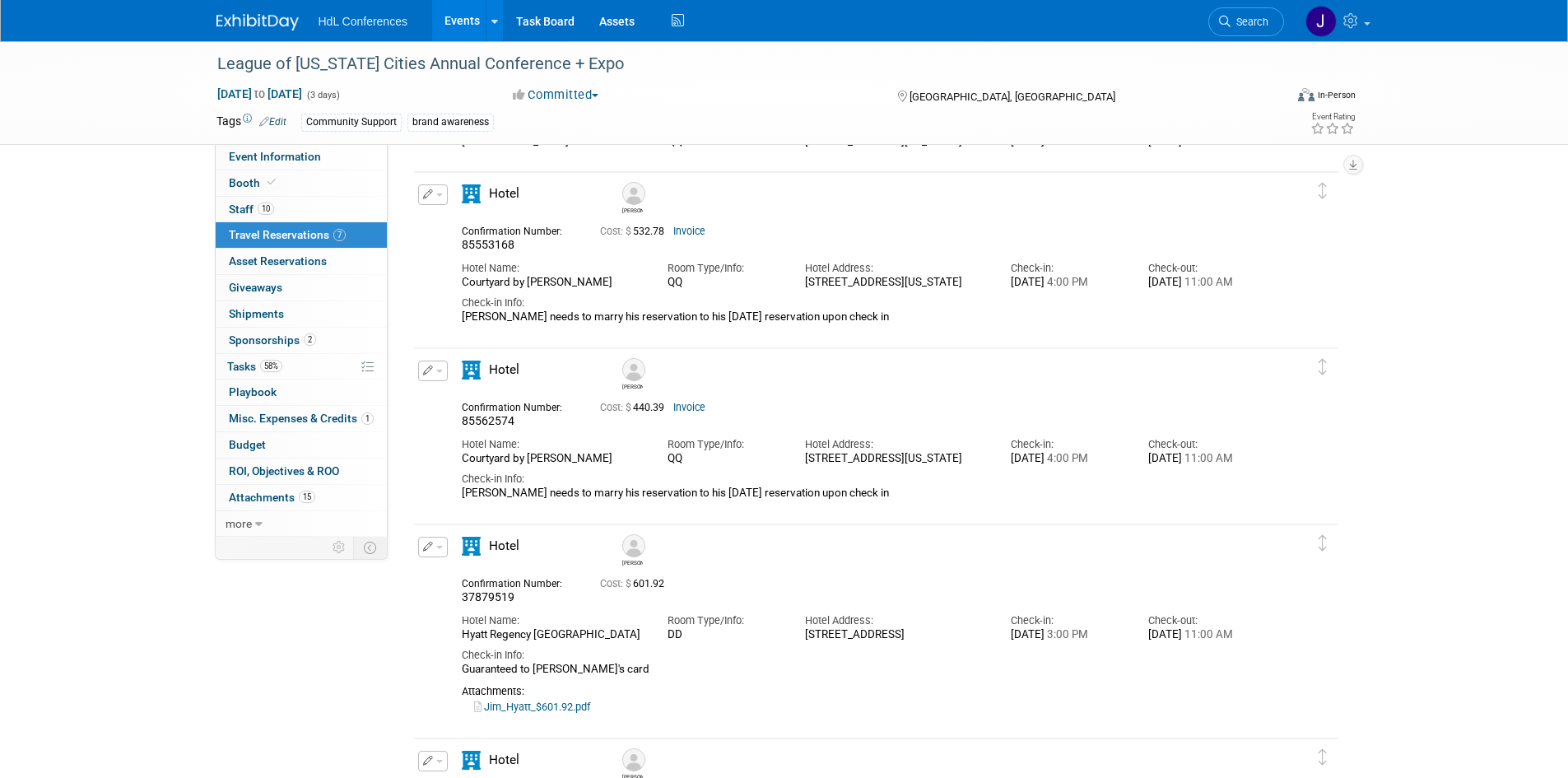
scroll to position [576, 0]
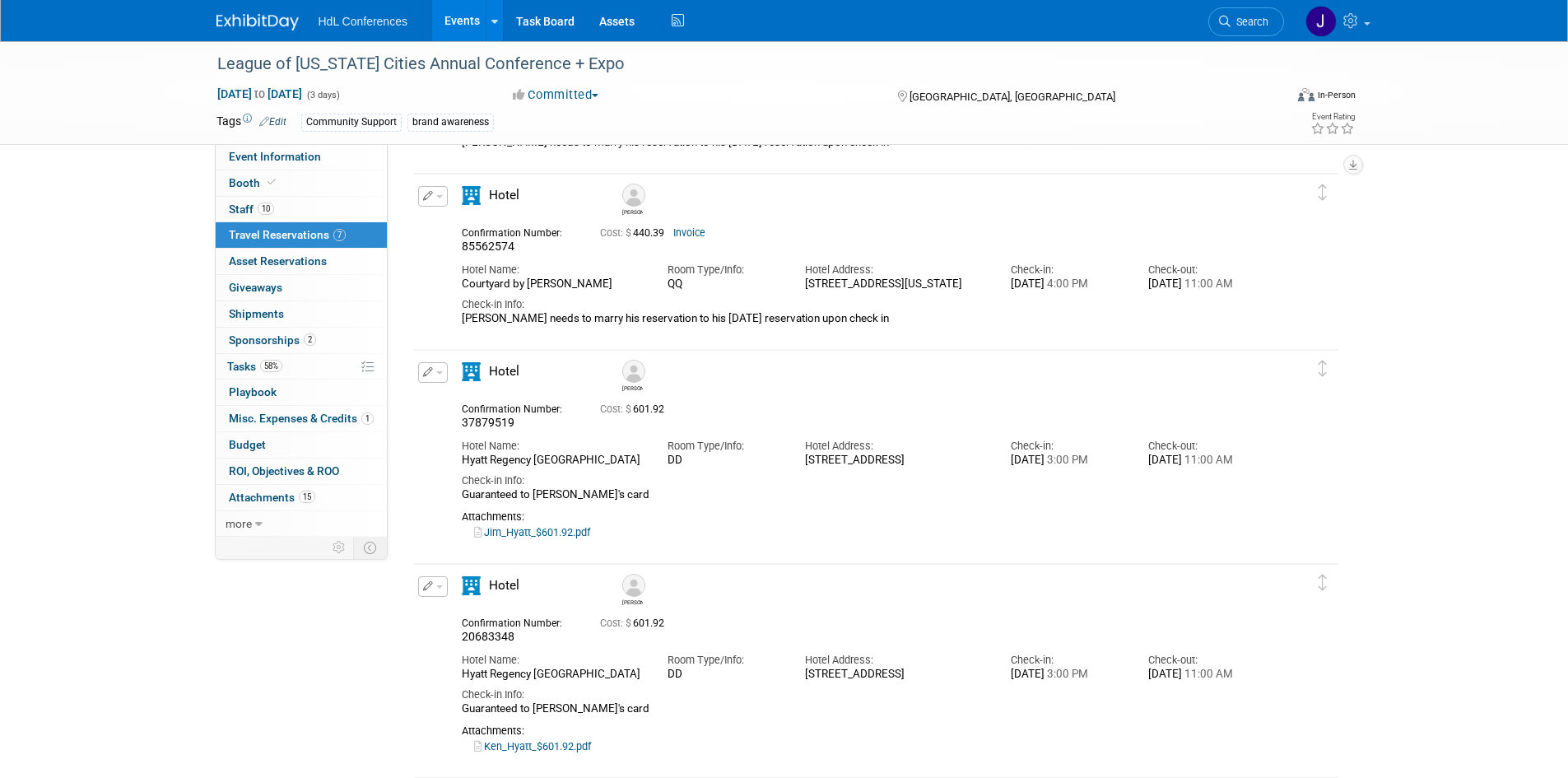
click at [634, 380] on img at bounding box center [634, 370] width 23 height 23
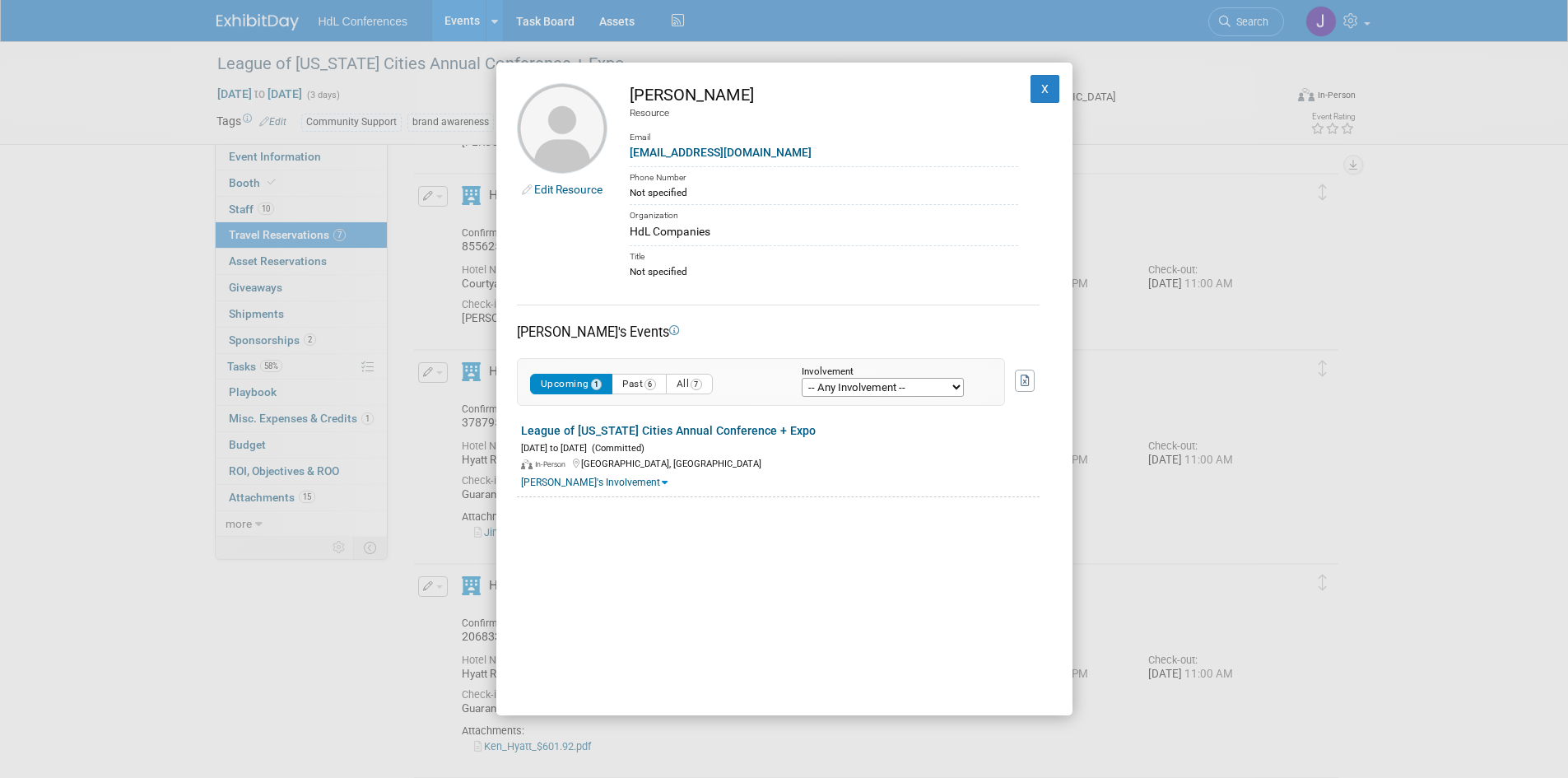
click at [443, 437] on div "Edit Resource Jim Throop Resource Email jthroop@hdlcompanies.com Phone Number N…" at bounding box center [784, 389] width 1568 height 778
click at [1030, 93] on button "X" at bounding box center [1045, 89] width 30 height 28
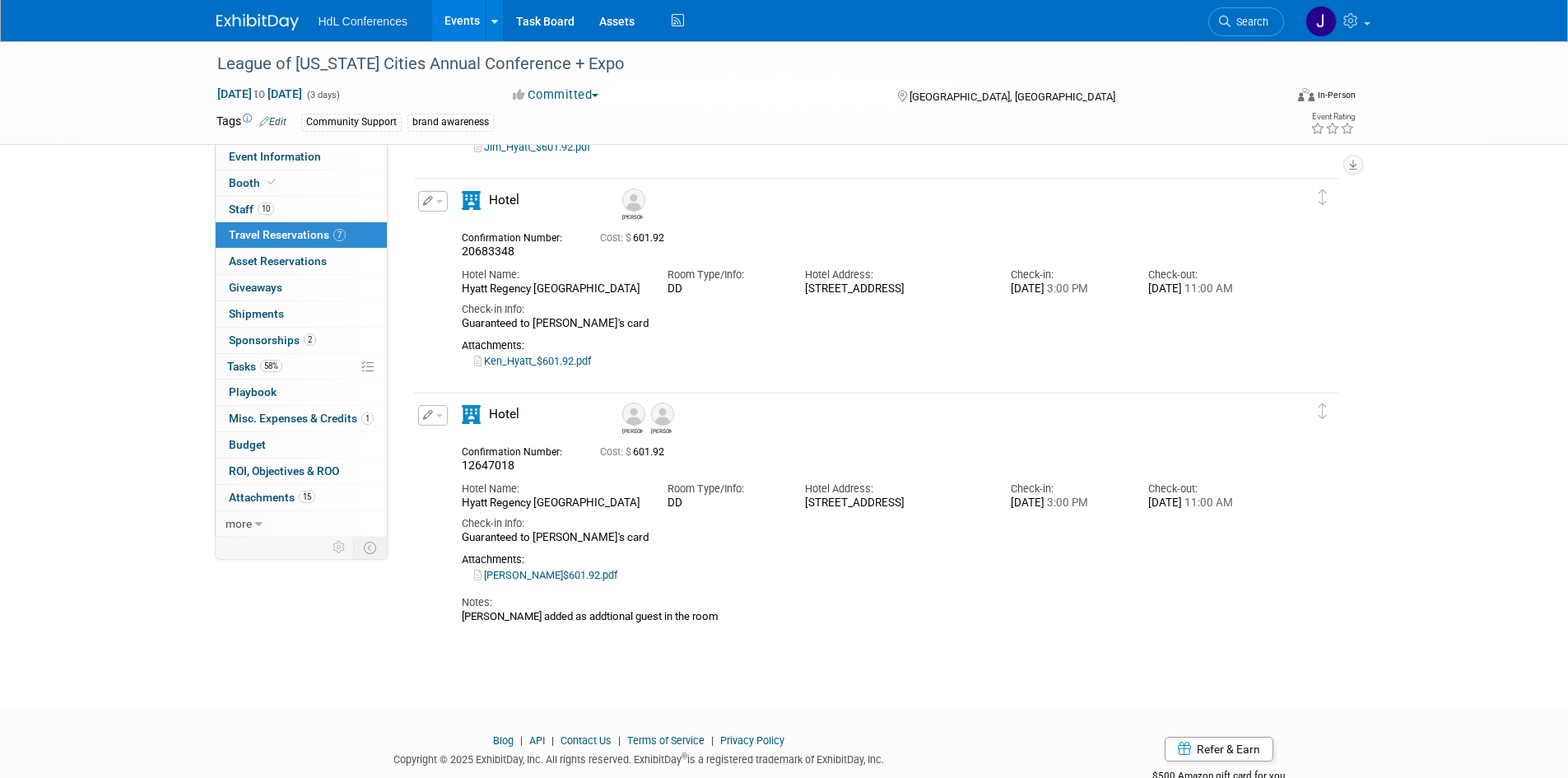
scroll to position [1008, 0]
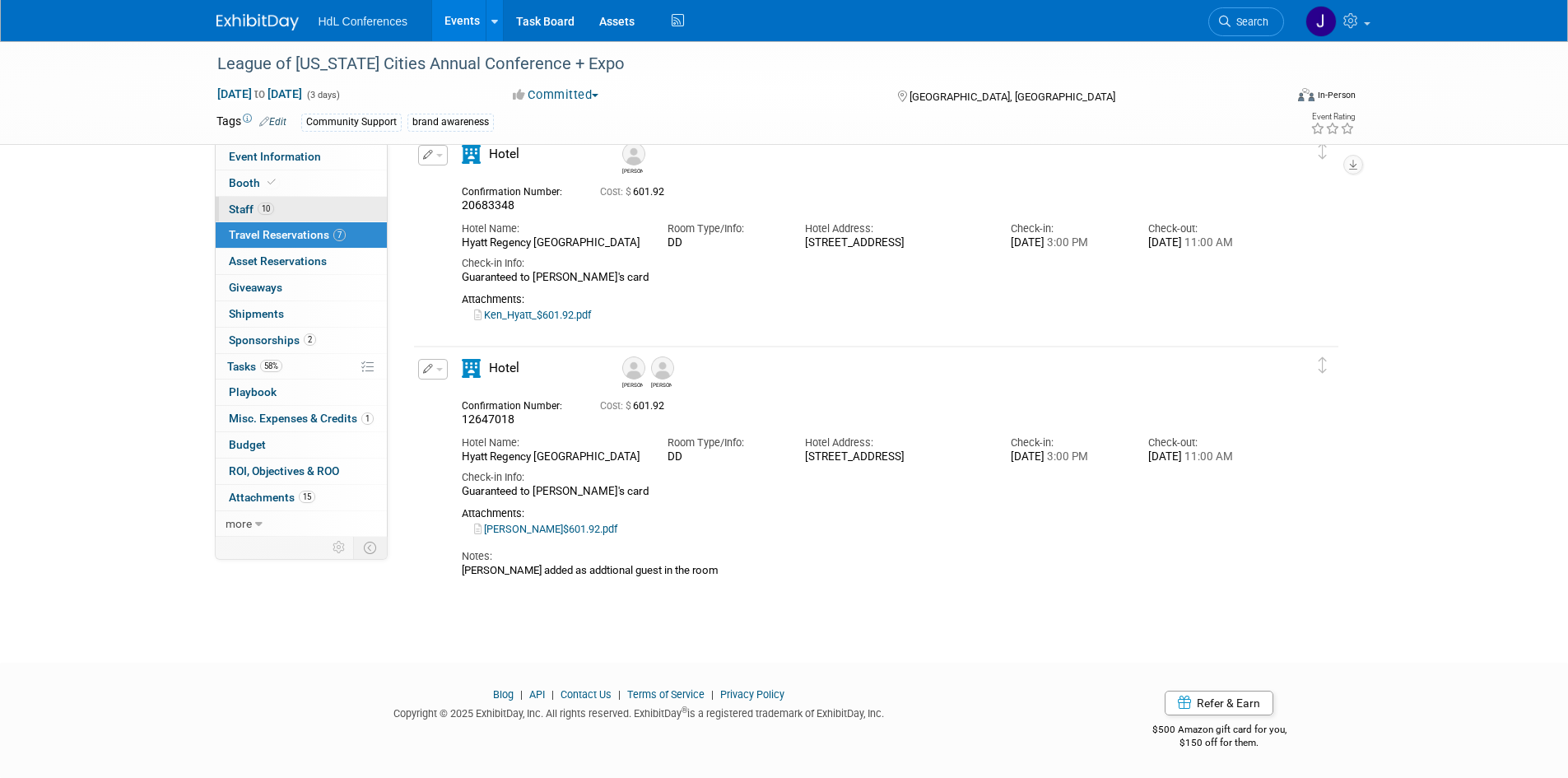
click at [309, 206] on link "10 Staff 10" at bounding box center [301, 209] width 171 height 25
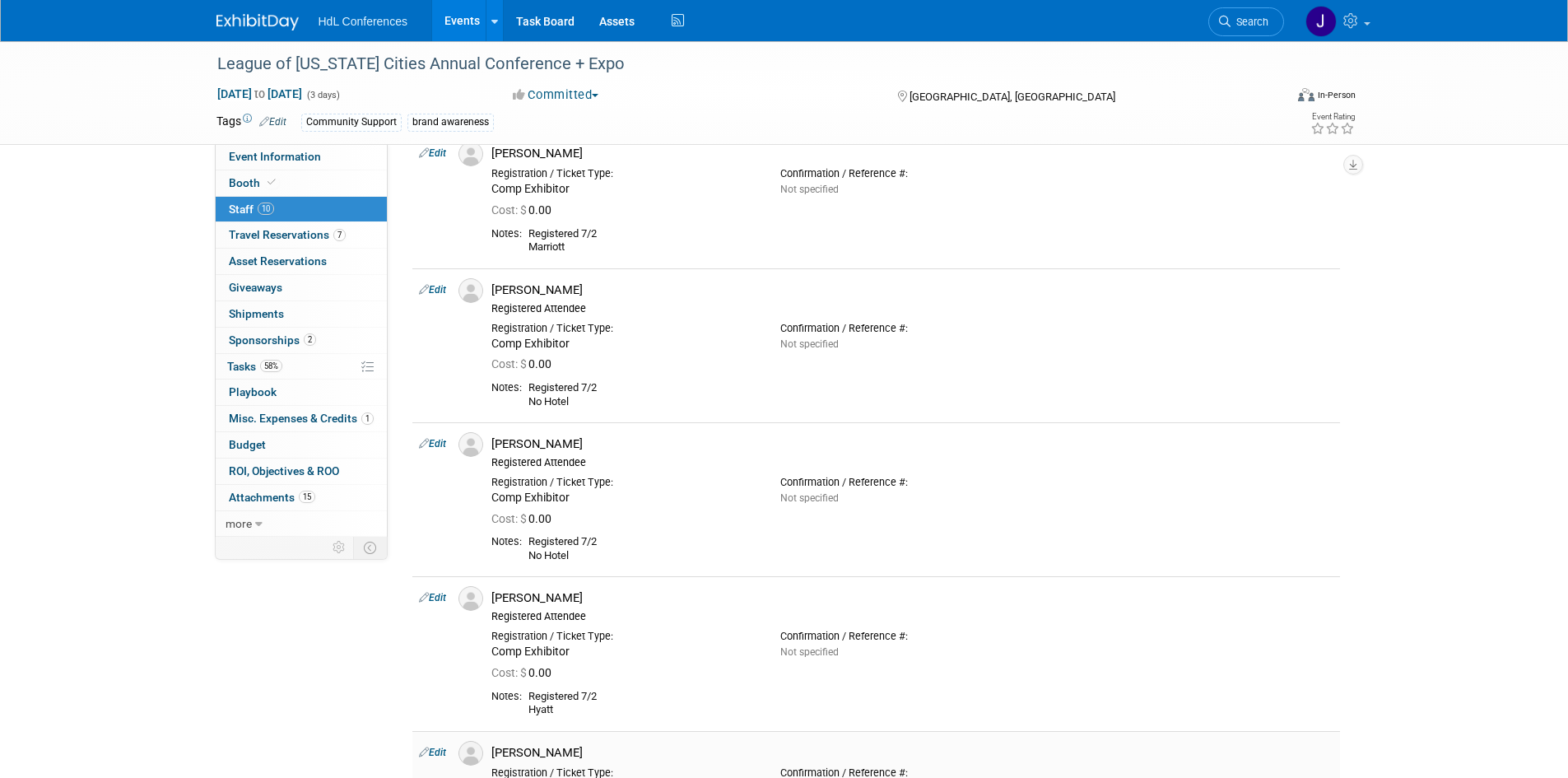
scroll to position [453, 0]
